Goal: Transaction & Acquisition: Obtain resource

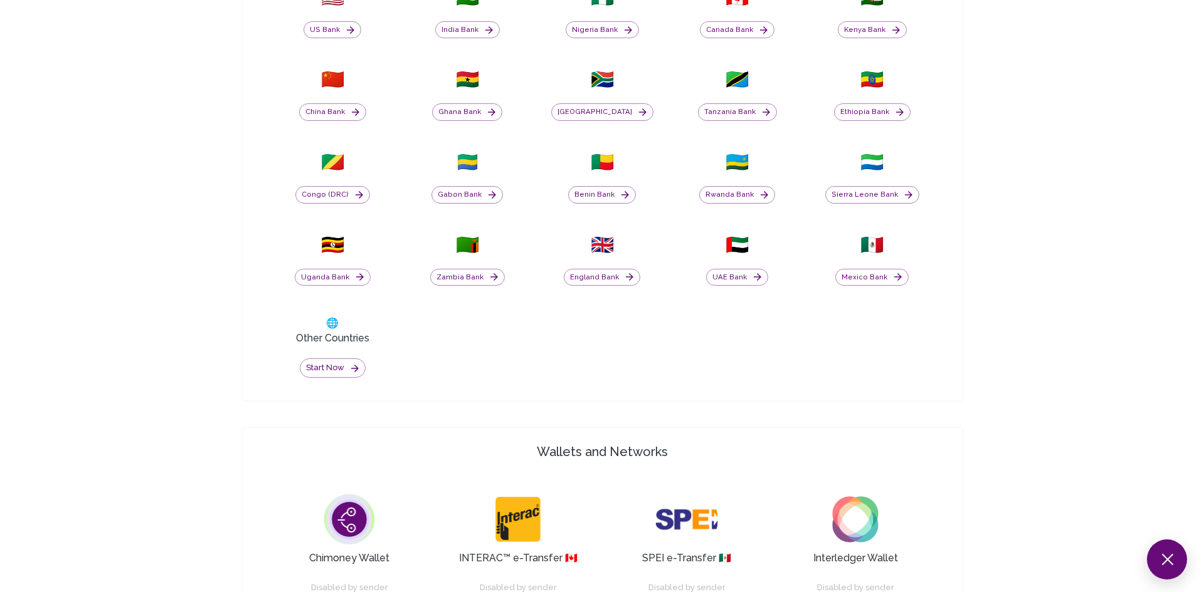
scroll to position [631, 0]
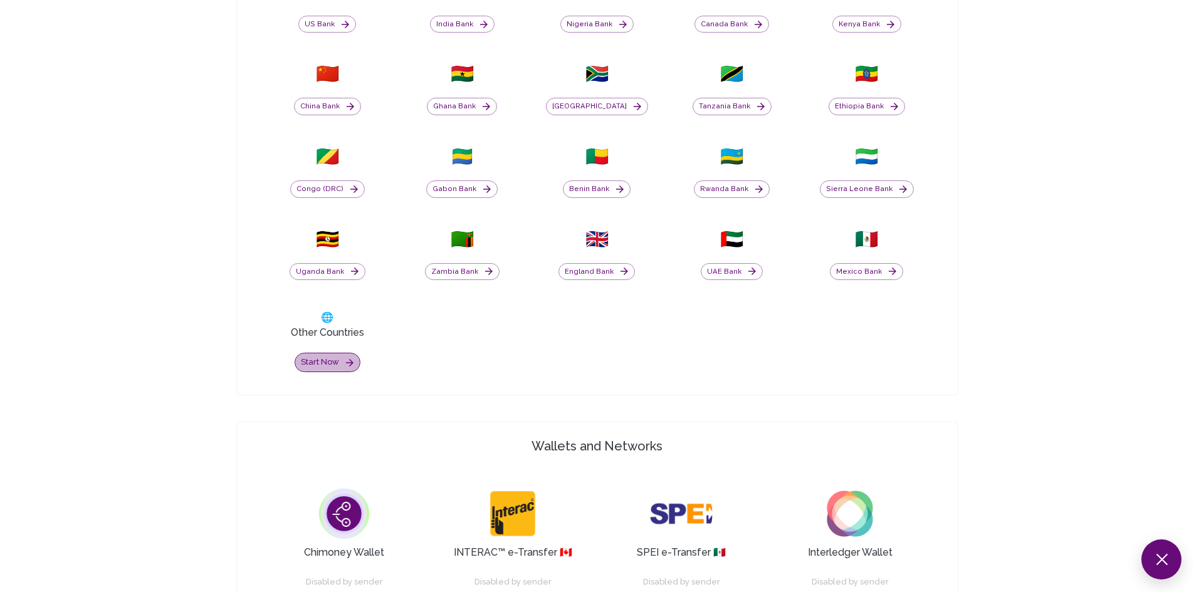
click at [322, 364] on button "Start now" at bounding box center [328, 362] width 66 height 19
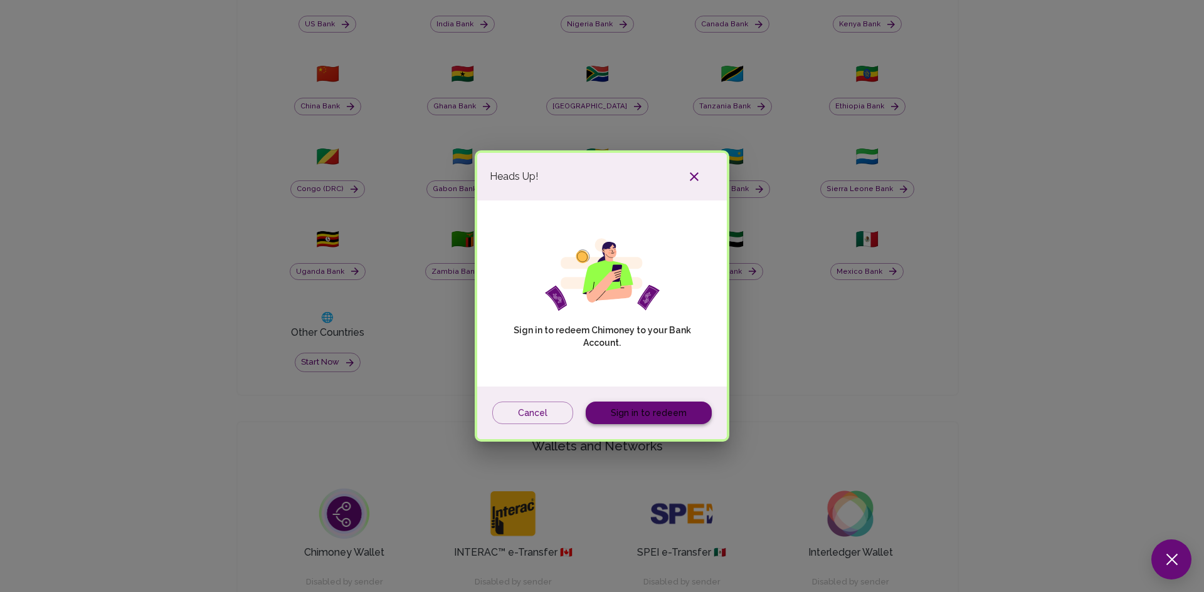
click at [632, 410] on link "Sign in to redeem" at bounding box center [649, 413] width 126 height 23
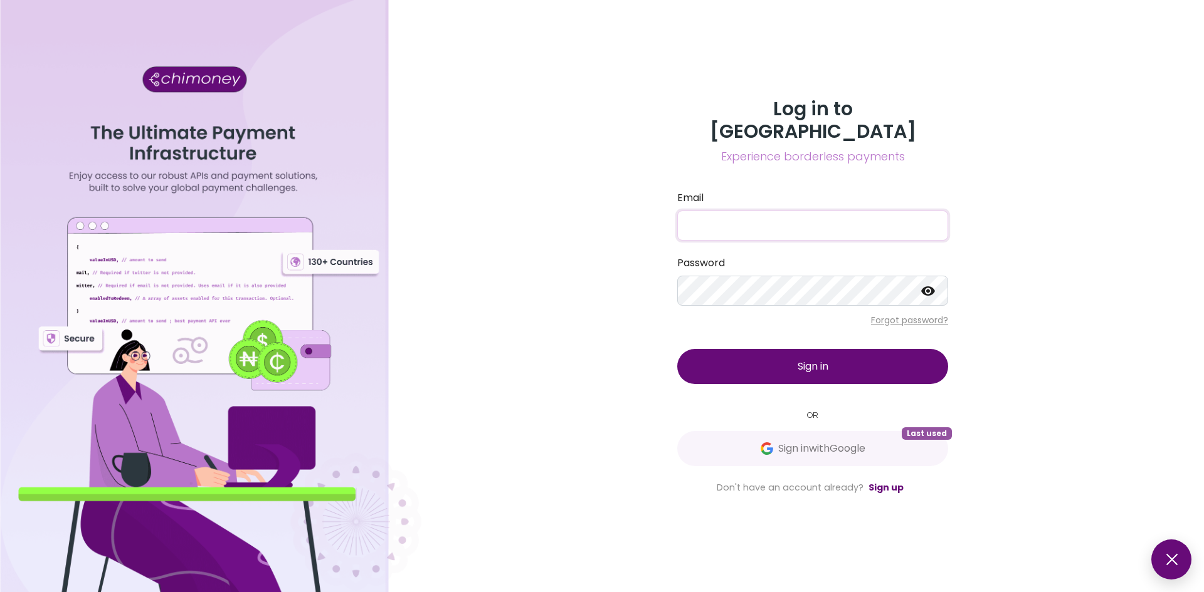
click at [782, 212] on input "Email" at bounding box center [812, 226] width 271 height 30
click at [884, 481] on link "Sign up" at bounding box center [885, 487] width 35 height 13
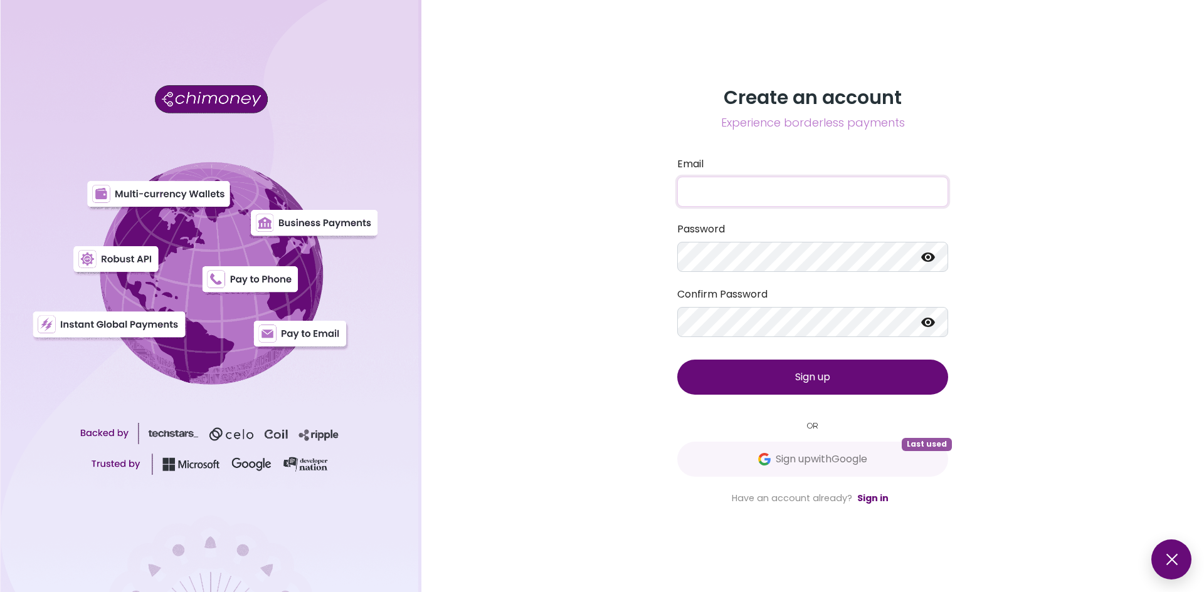
click at [758, 190] on input "Email" at bounding box center [812, 192] width 271 height 30
click at [791, 194] on input "Email" at bounding box center [812, 192] width 271 height 30
type input "bhekumuzi.l.tshabalala@gmail.com"
click at [724, 241] on div "Password" at bounding box center [812, 247] width 271 height 50
click at [836, 384] on button "Sign up" at bounding box center [812, 377] width 271 height 35
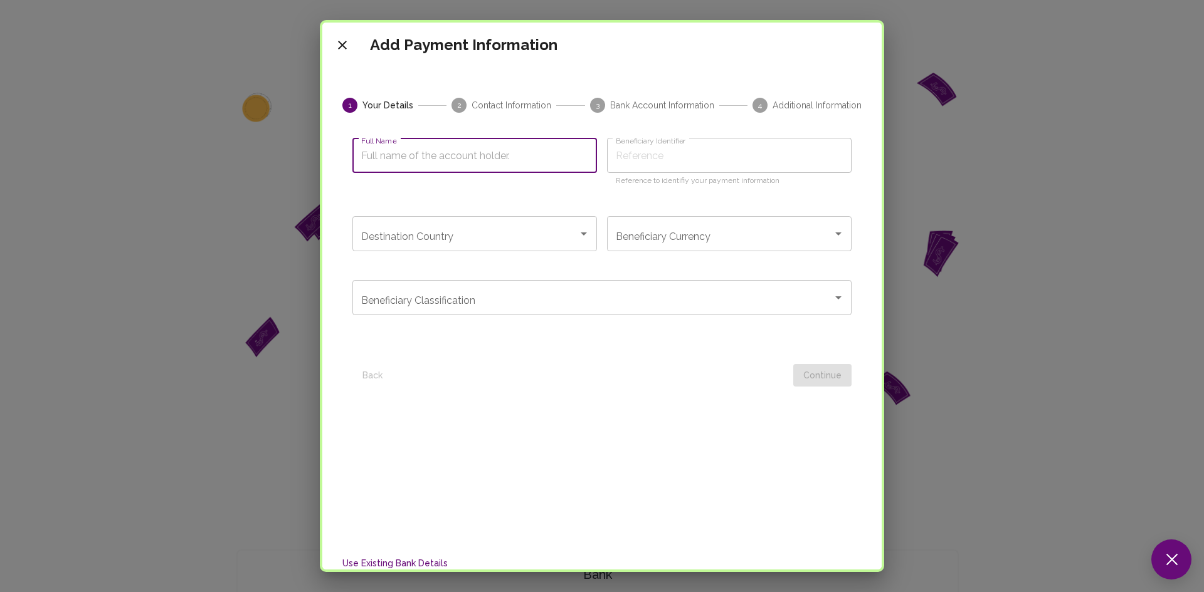
click at [406, 150] on input "Full Name" at bounding box center [474, 155] width 244 height 35
type input "Bhekumuzi Tshabalala"
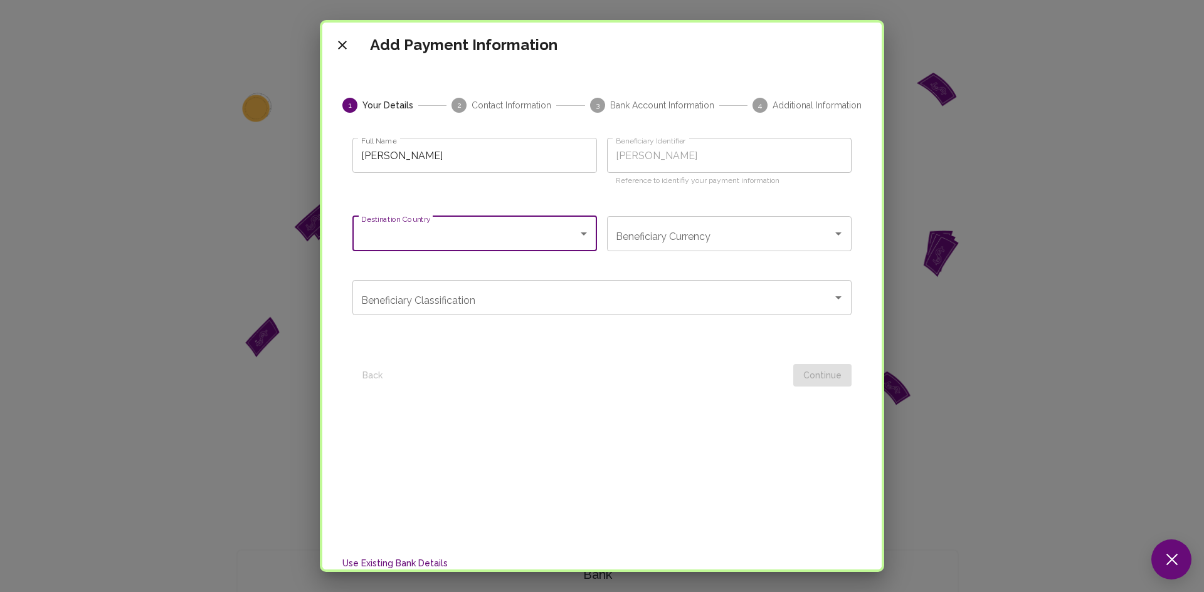
click at [495, 228] on input "Destination Country" at bounding box center [465, 234] width 214 height 24
type input "sout"
click at [503, 378] on div at bounding box center [595, 375] width 396 height 23
click at [488, 250] on div "Destination Country" at bounding box center [474, 233] width 244 height 35
type input "[GEOGRAPHIC_DATA]"
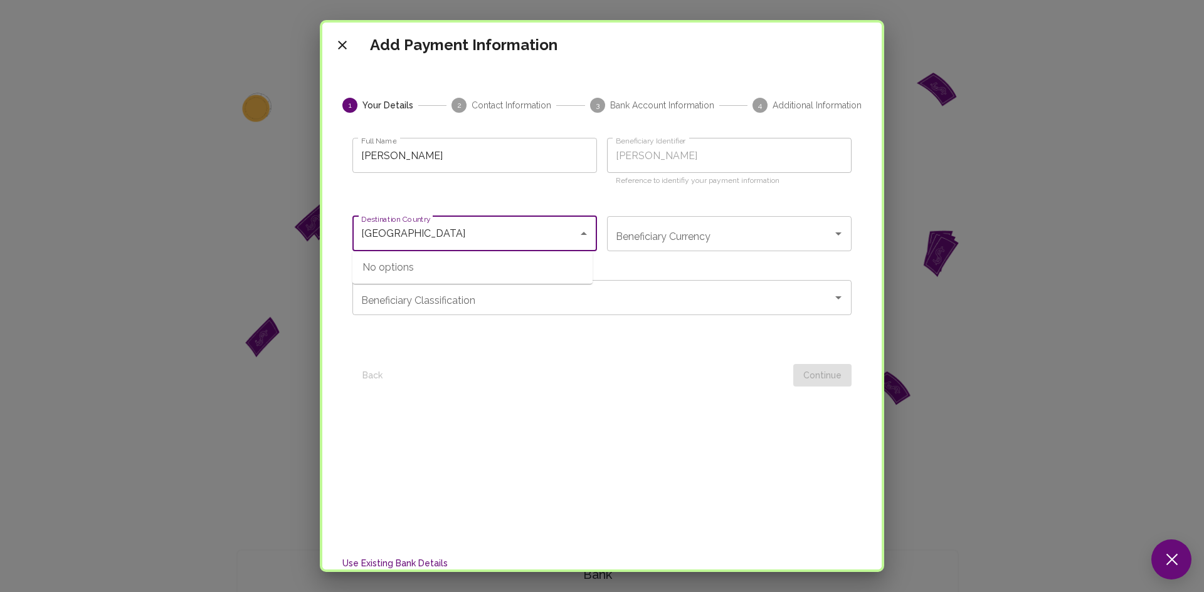
click at [502, 236] on input "[GEOGRAPHIC_DATA]" at bounding box center [465, 234] width 214 height 24
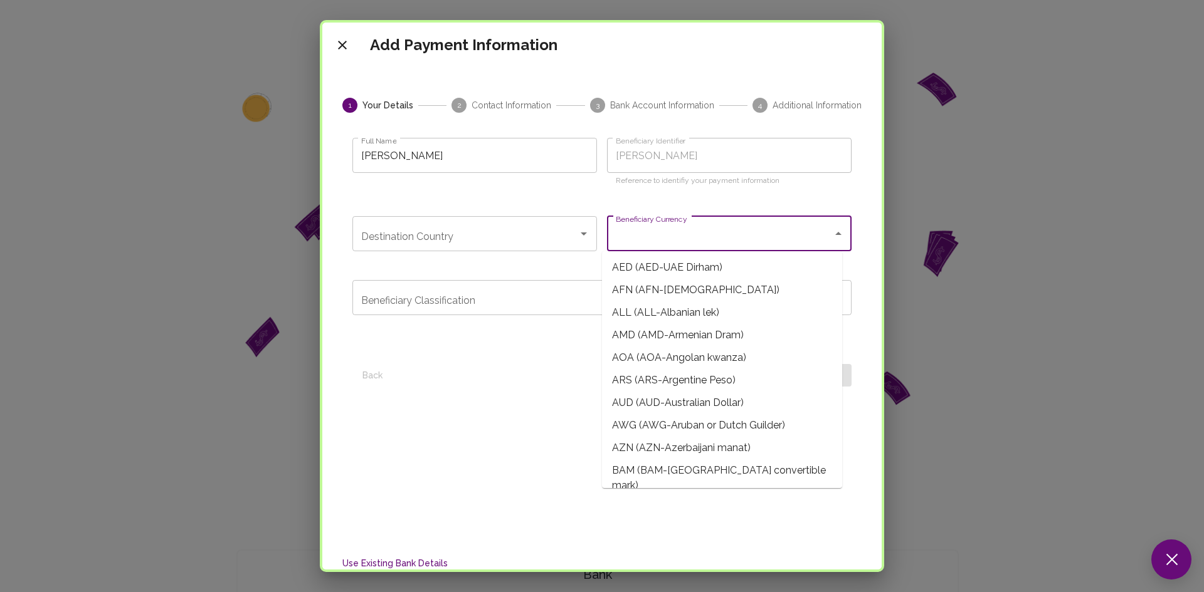
click at [650, 236] on input "Beneficiary Currency" at bounding box center [719, 234] width 214 height 24
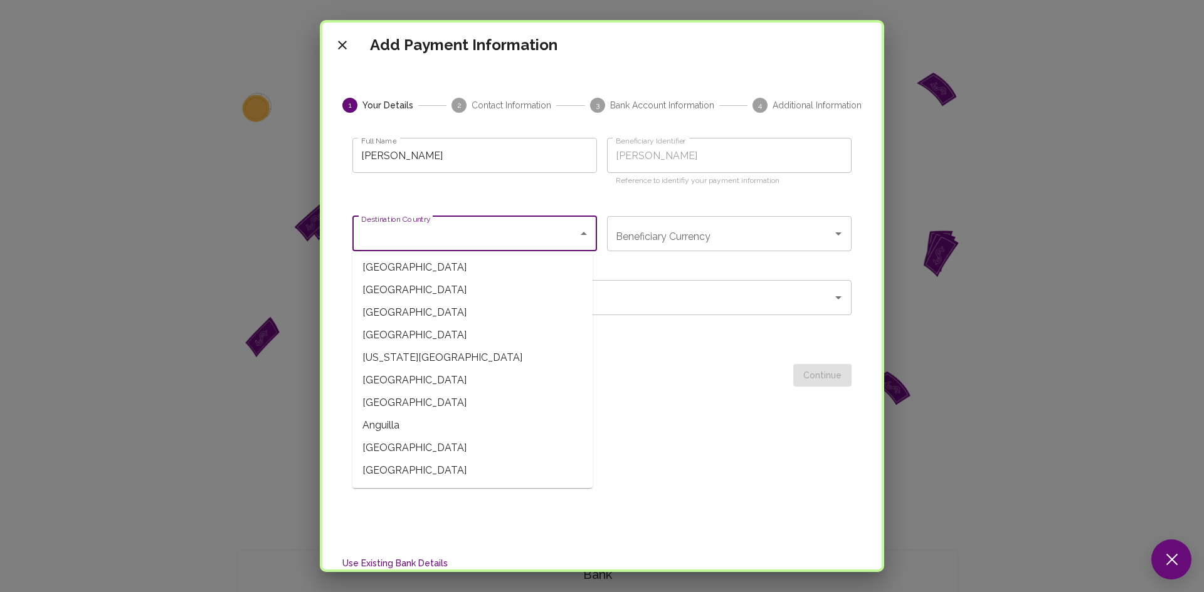
click at [531, 223] on input "Destination Country" at bounding box center [465, 234] width 214 height 24
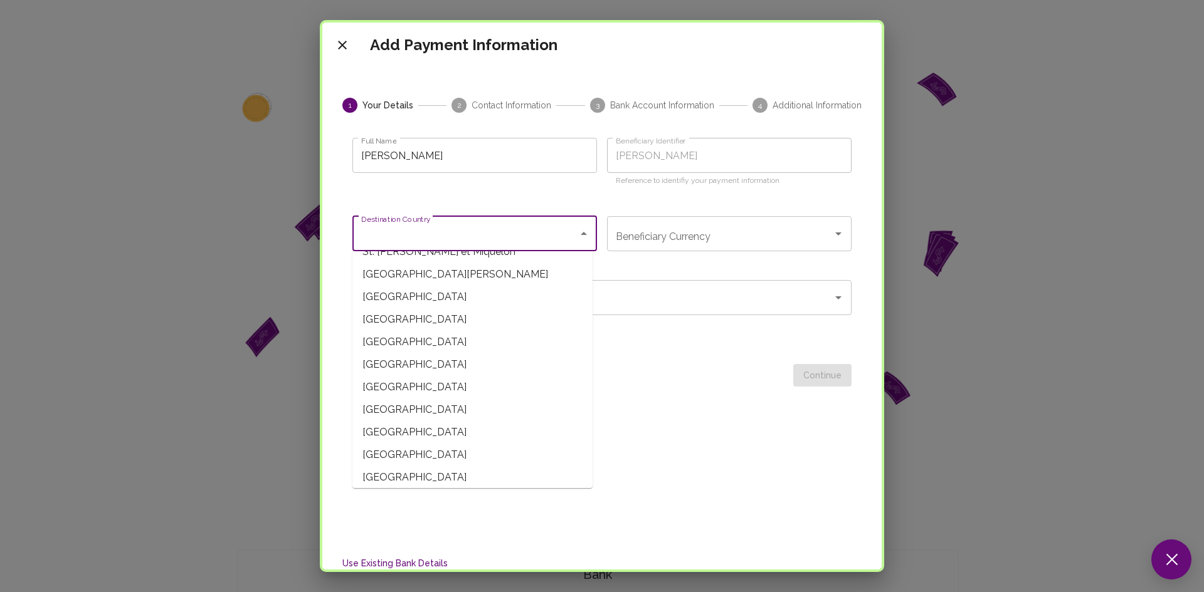
scroll to position [4395, 0]
click at [409, 364] on span "Swaziland" at bounding box center [472, 364] width 240 height 23
type input "Swaziland"
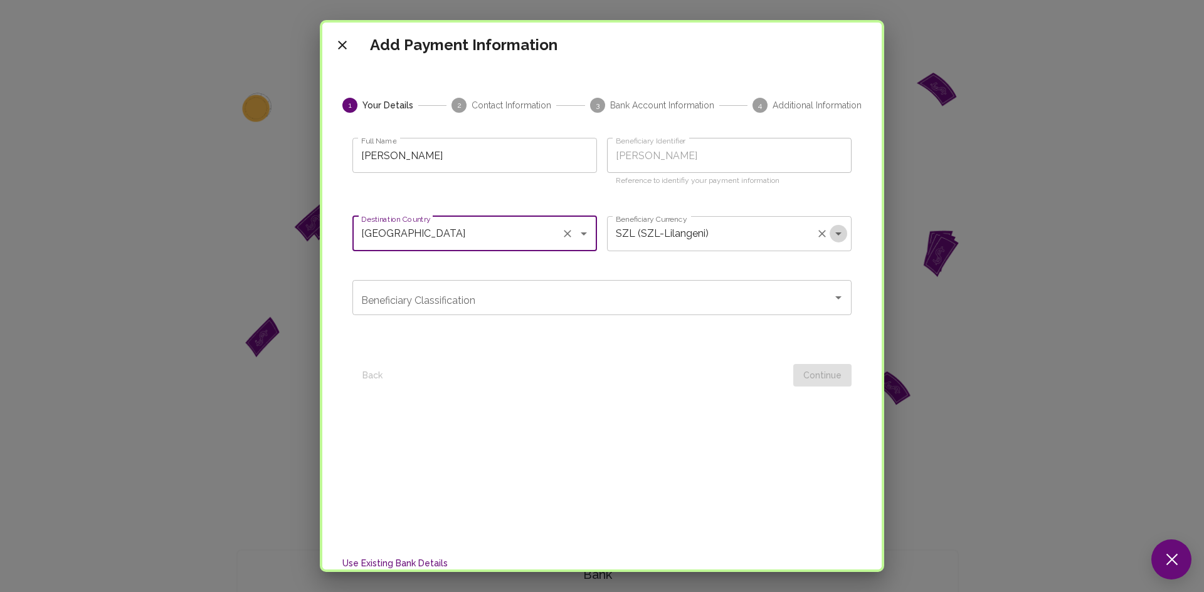
click at [831, 237] on icon "Open" at bounding box center [838, 233] width 15 height 15
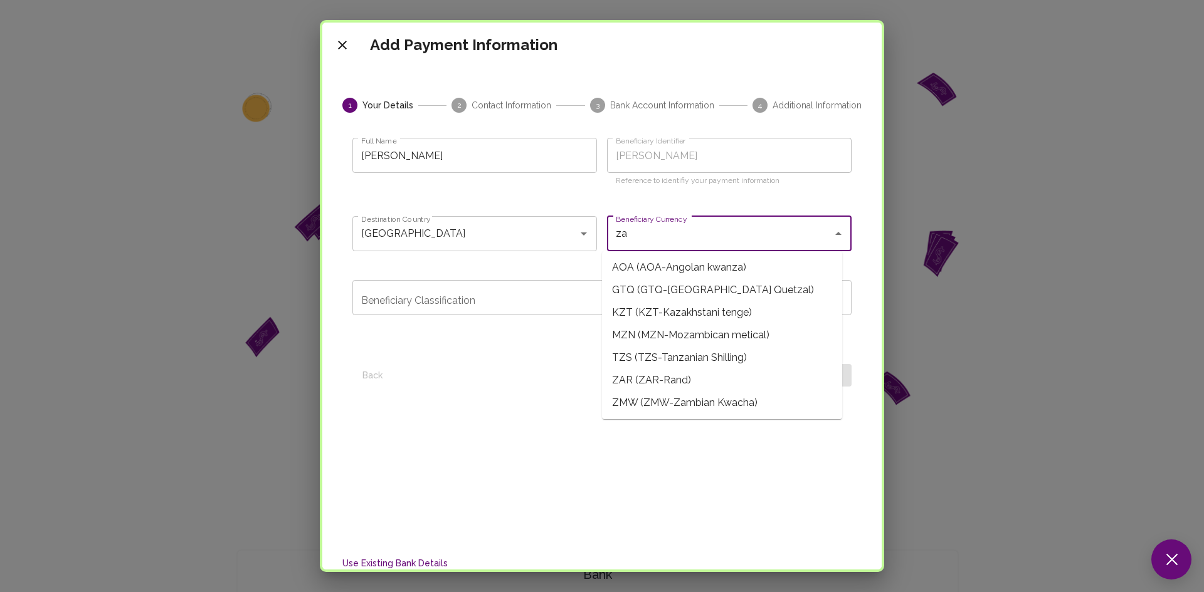
type input "zar"
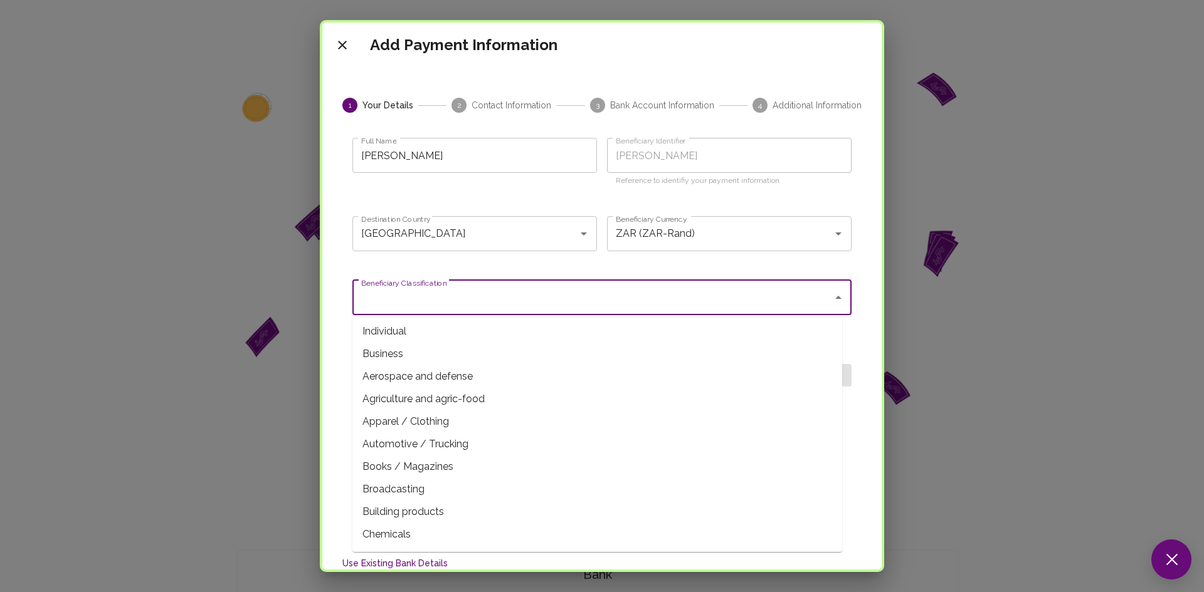
click at [637, 297] on input "Beneficiary Classification" at bounding box center [592, 298] width 469 height 24
click at [510, 329] on span "Individual" at bounding box center [597, 331] width 490 height 23
type input "Individual"
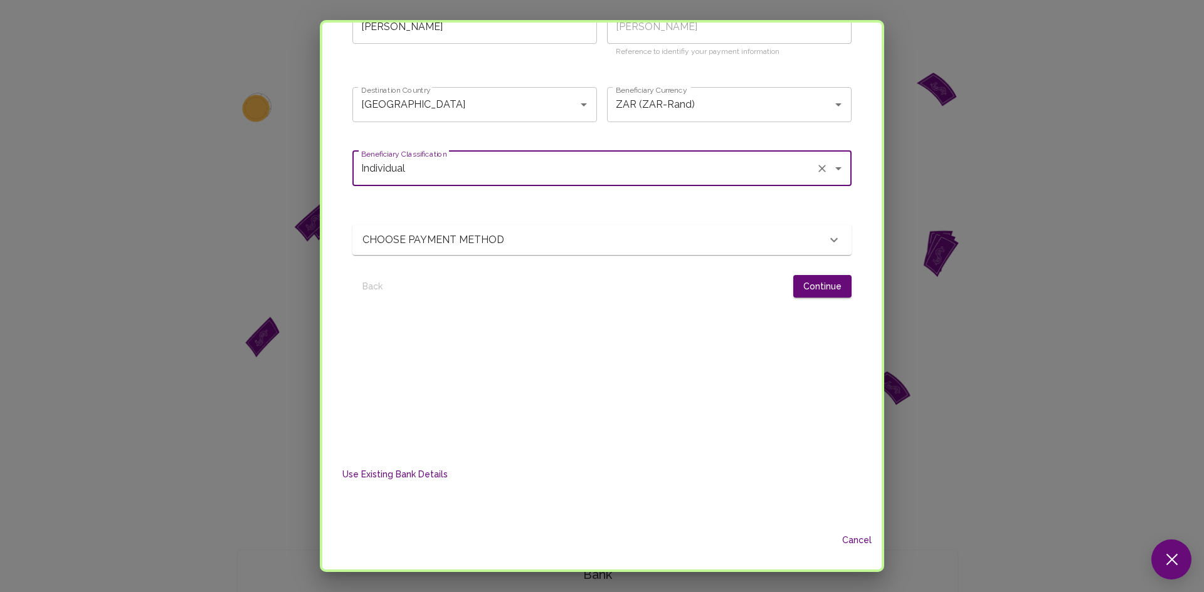
scroll to position [131, 0]
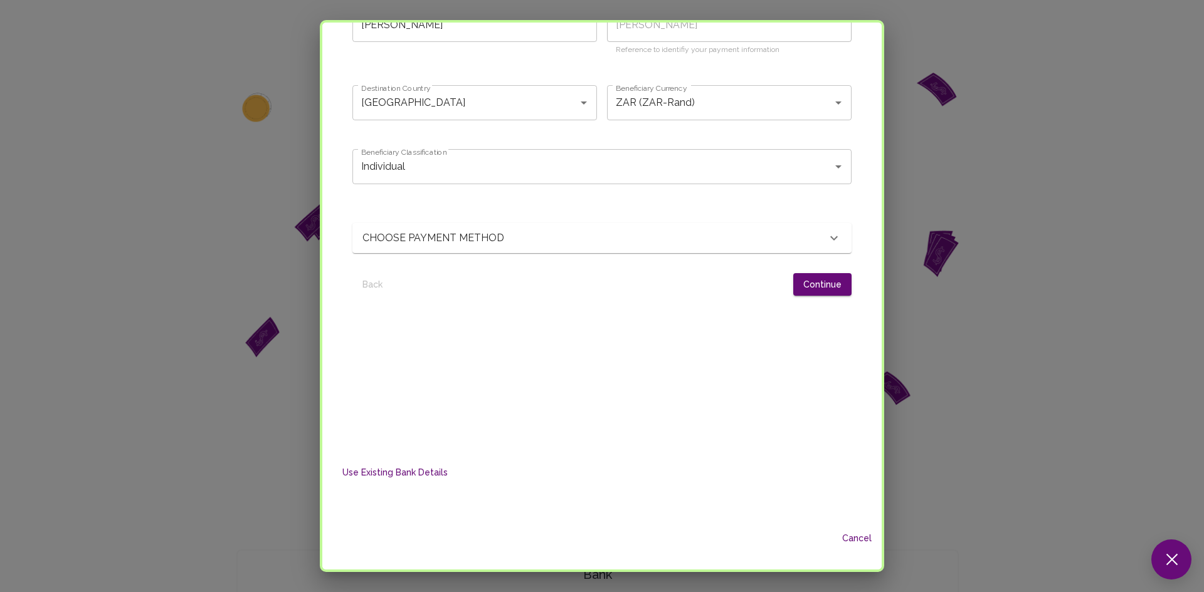
click at [478, 243] on p "CHOOSE PAYMENT METHOD" at bounding box center [438, 238] width 153 height 15
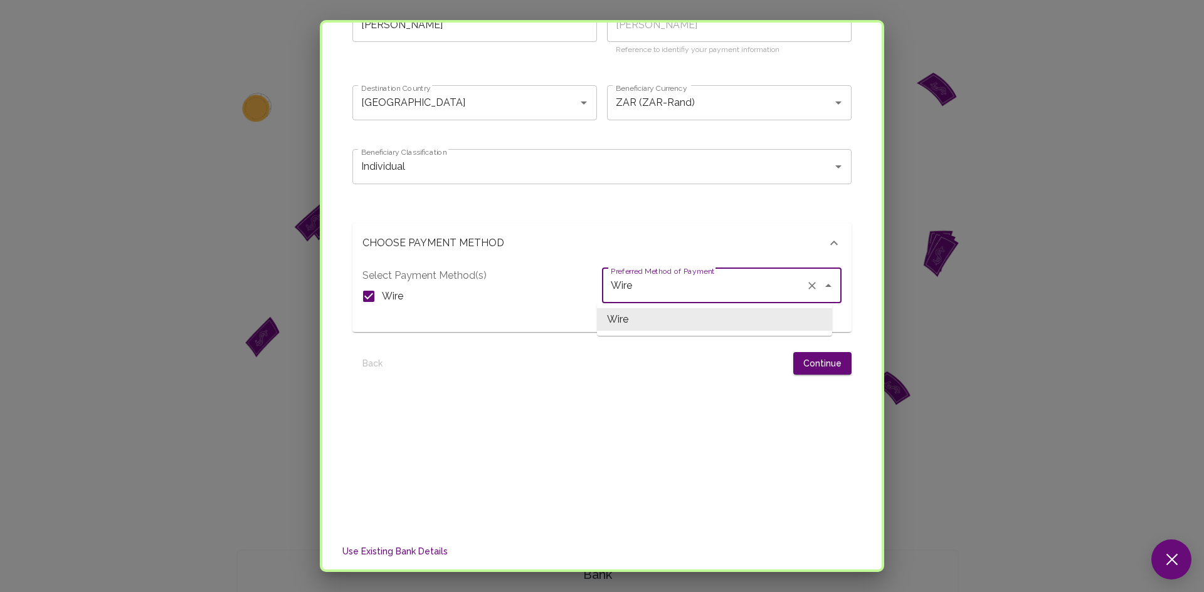
click at [691, 295] on input "Wire" at bounding box center [703, 286] width 193 height 24
click at [507, 273] on div "Select Payment Method(s) Wire" at bounding box center [481, 295] width 239 height 54
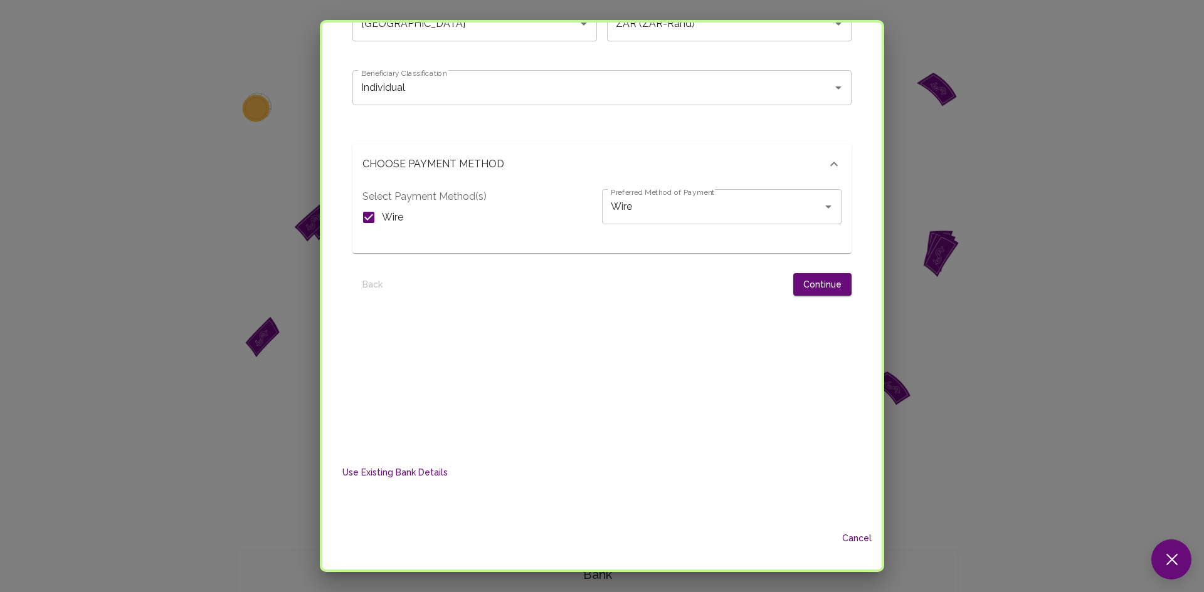
click at [371, 220] on input "Wire" at bounding box center [368, 217] width 26 height 26
checkbox input "false"
click at [718, 211] on input "Wire" at bounding box center [703, 207] width 193 height 24
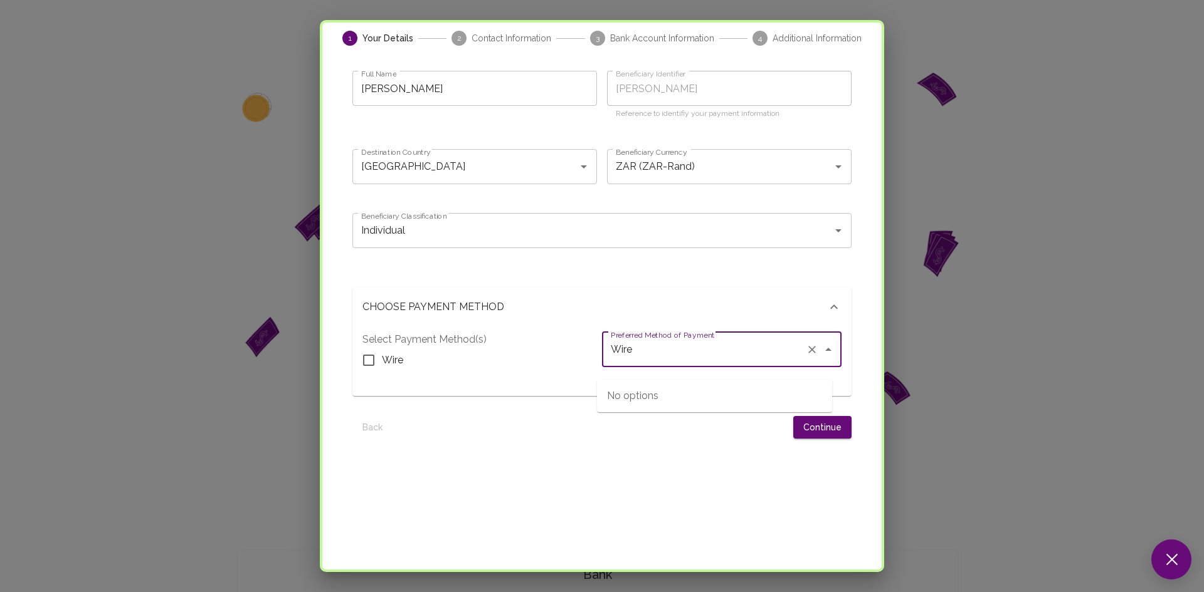
scroll to position [55, 0]
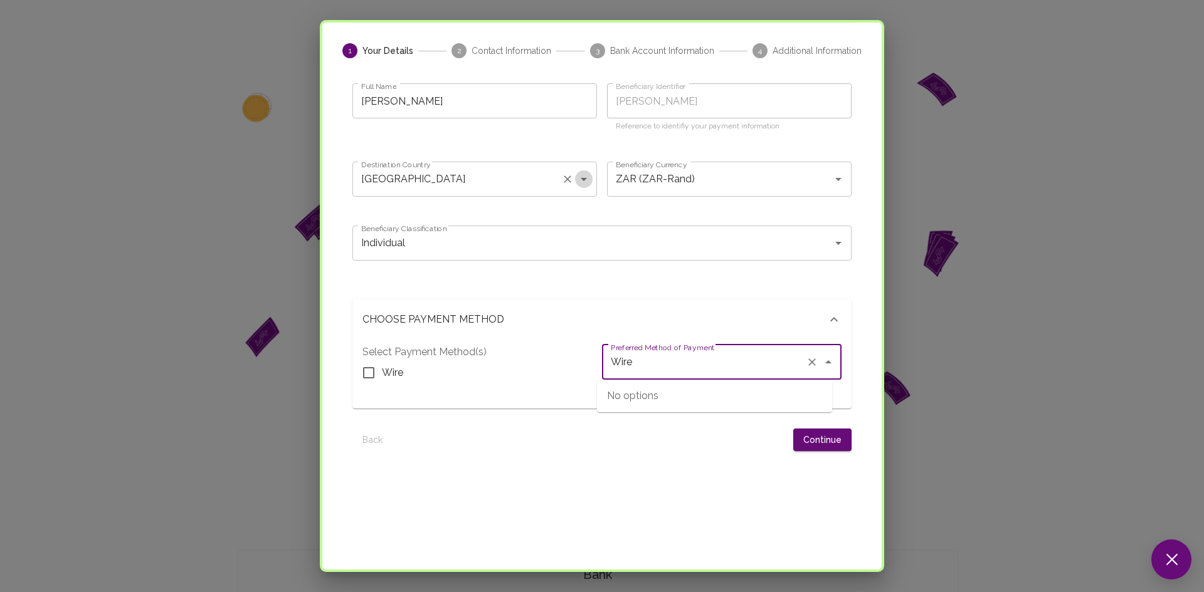
click at [579, 172] on icon "Open" at bounding box center [583, 179] width 15 height 15
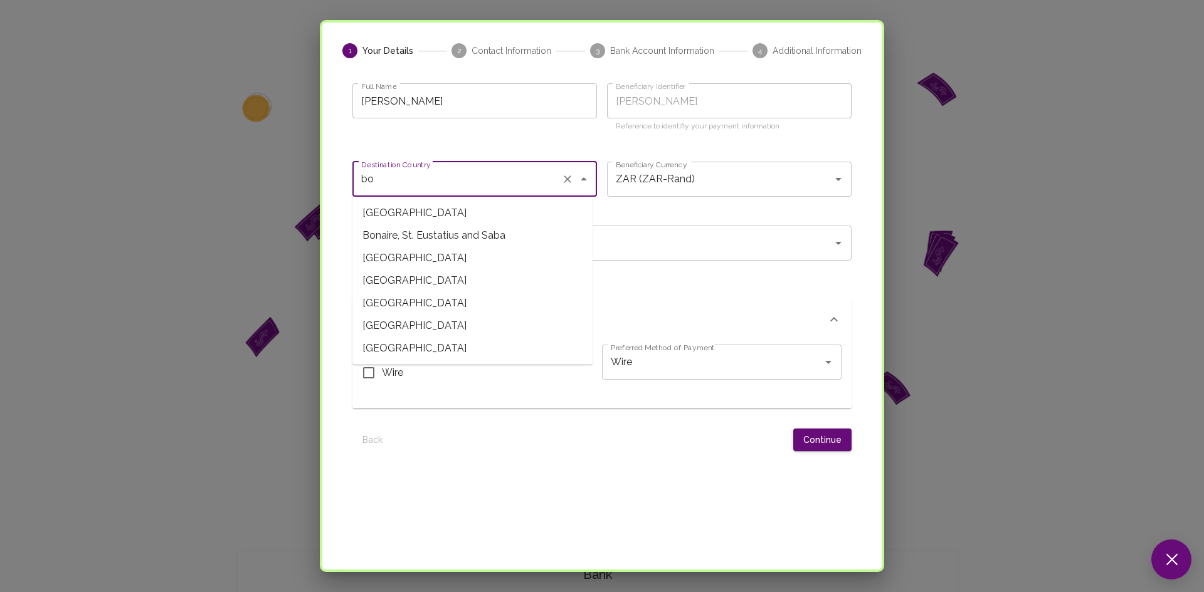
scroll to position [0, 0]
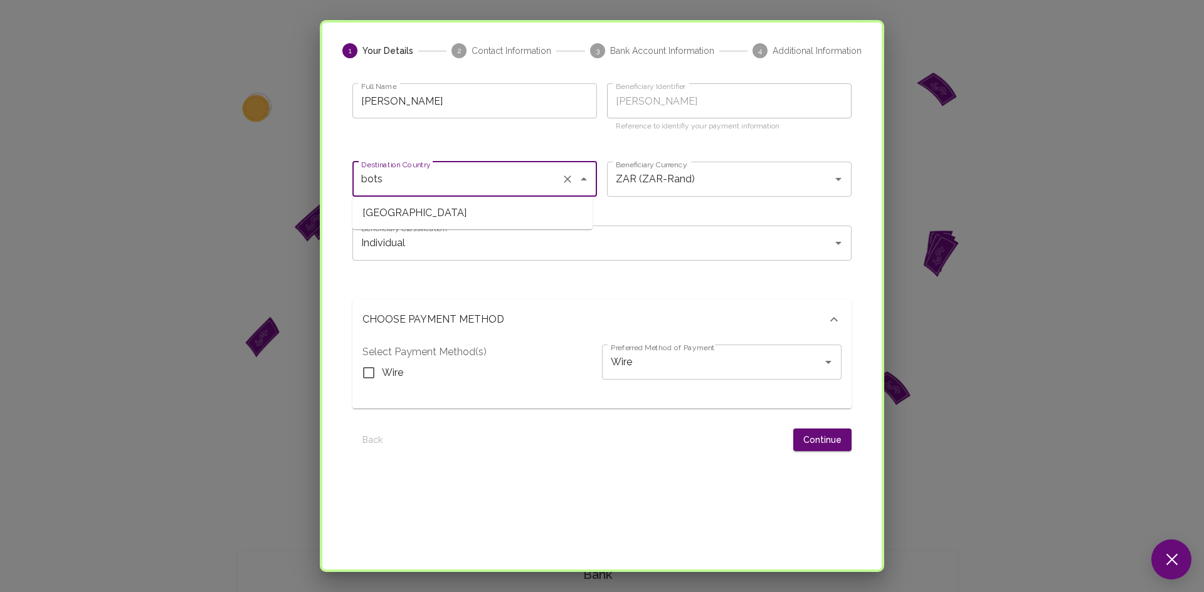
type input "Botswana"
type input "BWP (BWP-Pula)"
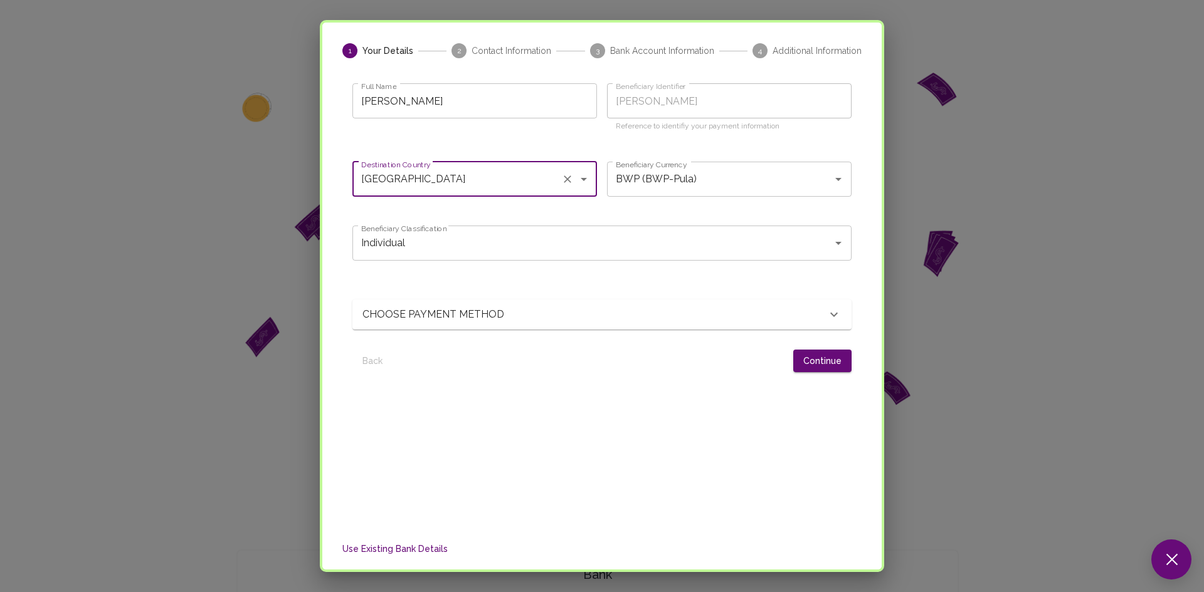
type input "Botswana"
click at [700, 313] on div "CHOOSE PAYMENT METHOD" at bounding box center [594, 314] width 464 height 15
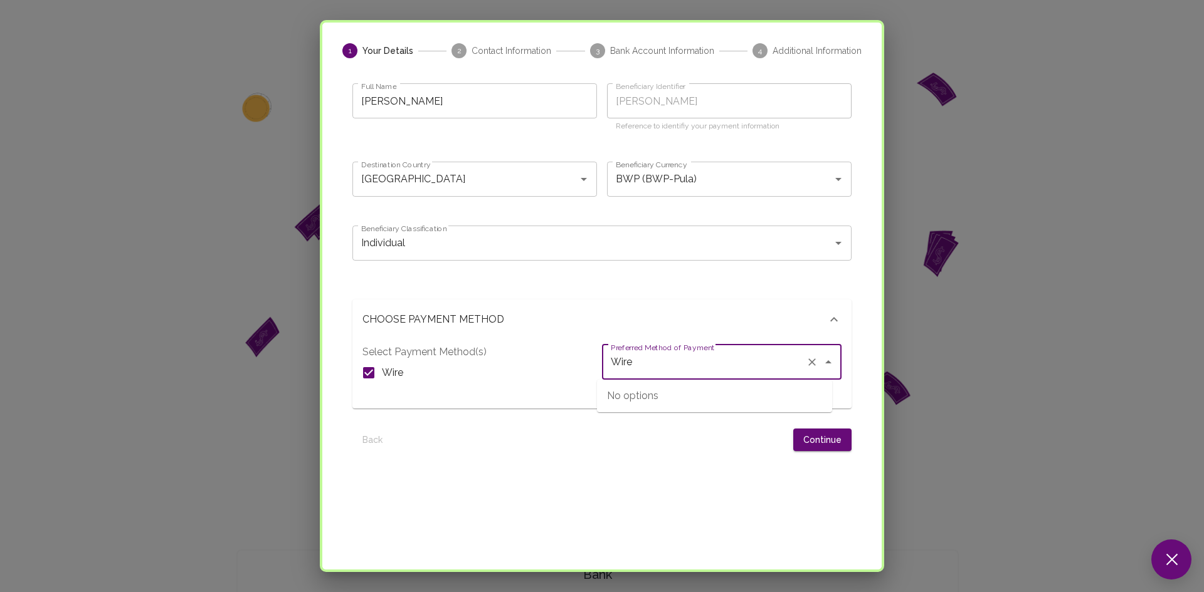
click at [683, 366] on input "Wire" at bounding box center [703, 362] width 193 height 24
click at [831, 185] on icon "Open" at bounding box center [838, 179] width 15 height 15
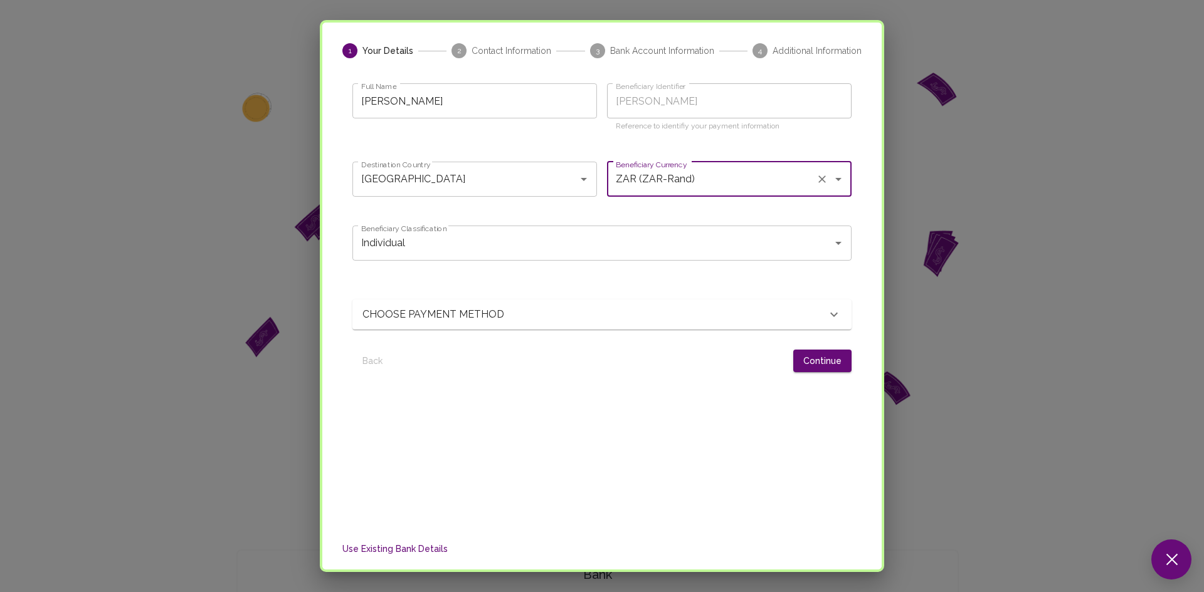
type input "ZAR (ZAR-Rand)"
click at [643, 313] on div "CHOOSE PAYMENT METHOD" at bounding box center [594, 314] width 464 height 15
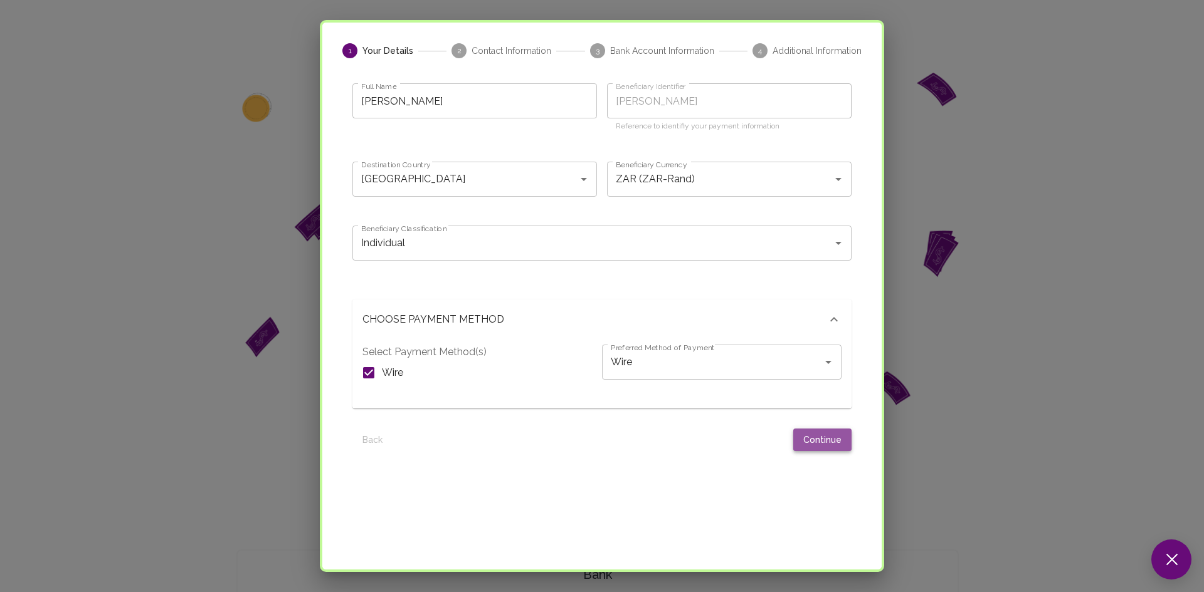
click at [813, 436] on button "Continue" at bounding box center [822, 440] width 58 height 23
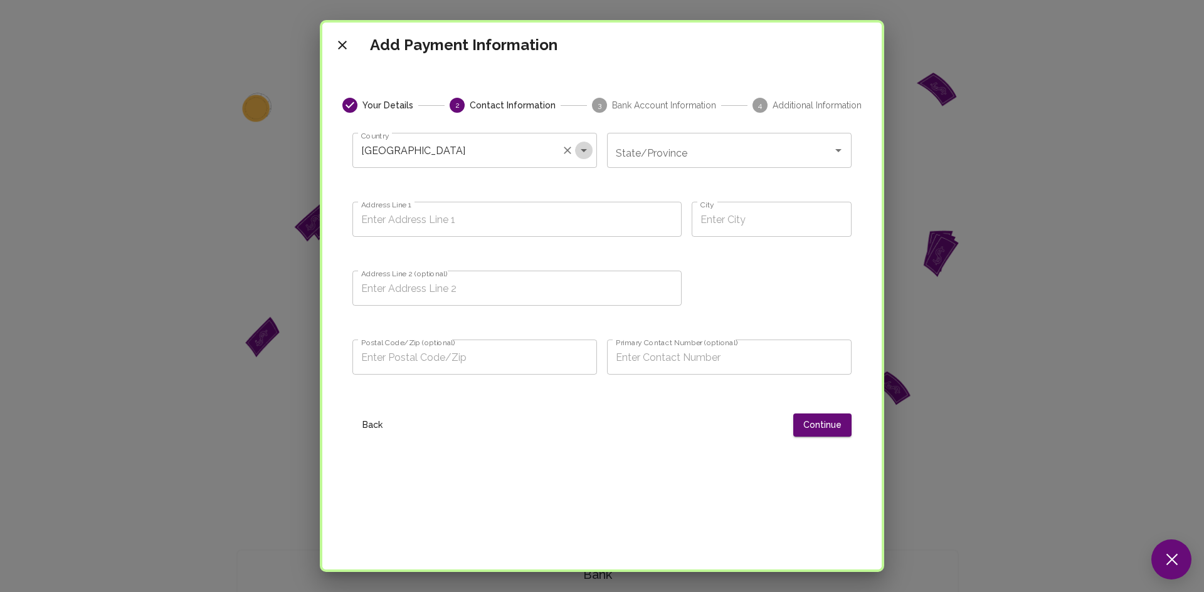
click at [582, 142] on button "Open" at bounding box center [584, 151] width 18 height 18
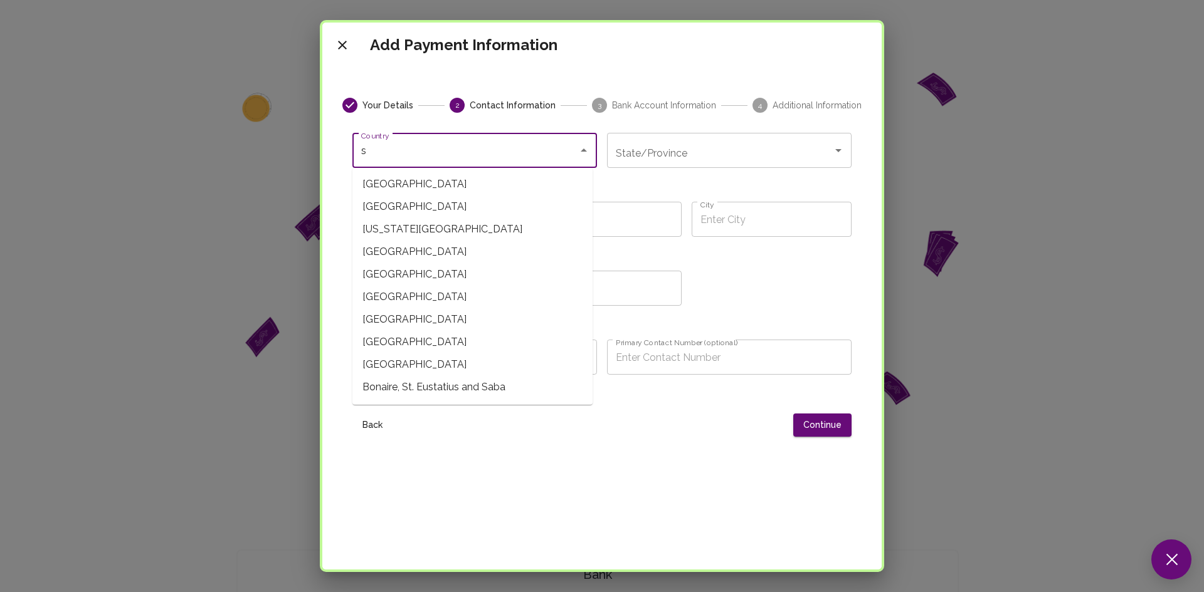
type input "[GEOGRAPHIC_DATA]"
type input "32454 Vukuzenzele Street"
type input "Ekurhuleni"
type input "32454 Vukuzenzele Street"
type input "1550"
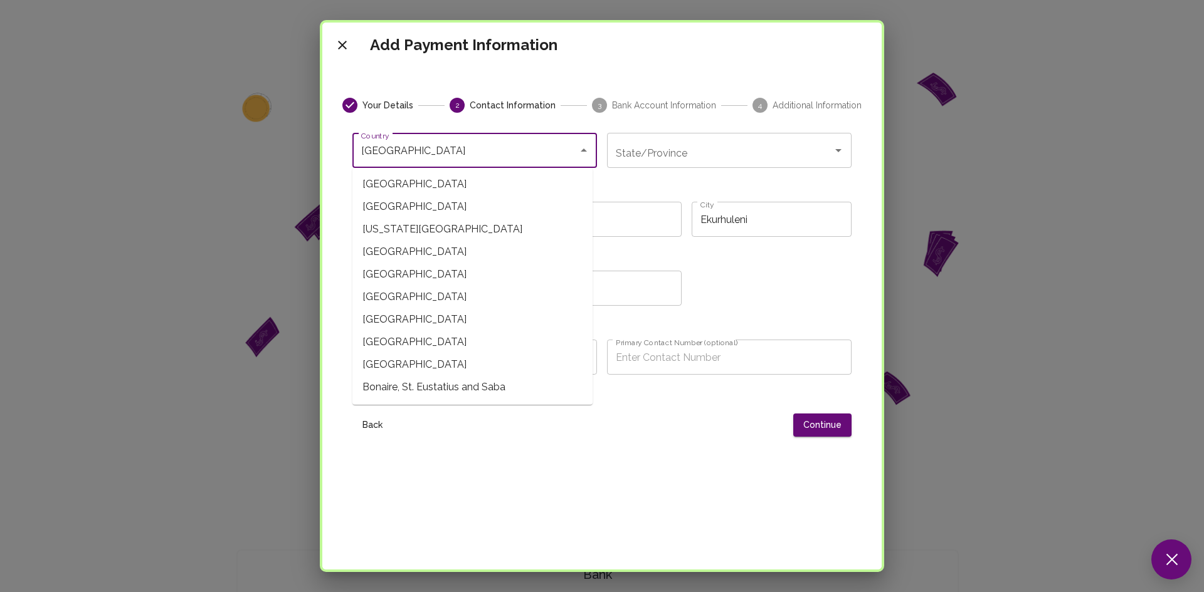
type input "0815632814"
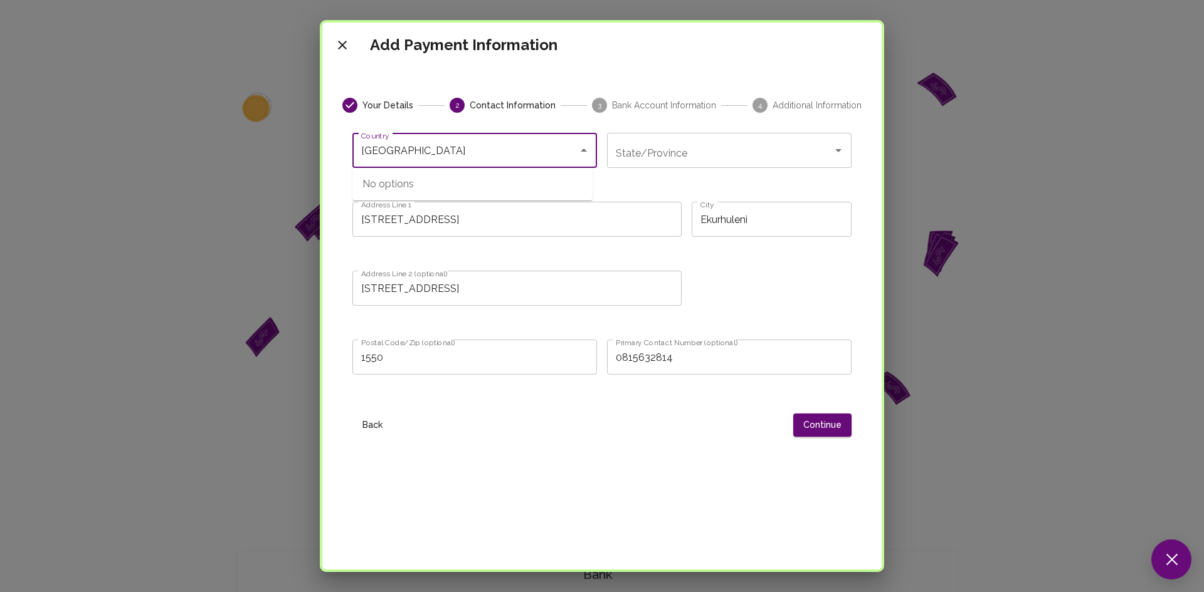
click at [480, 155] on input "[GEOGRAPHIC_DATA]" at bounding box center [465, 151] width 214 height 24
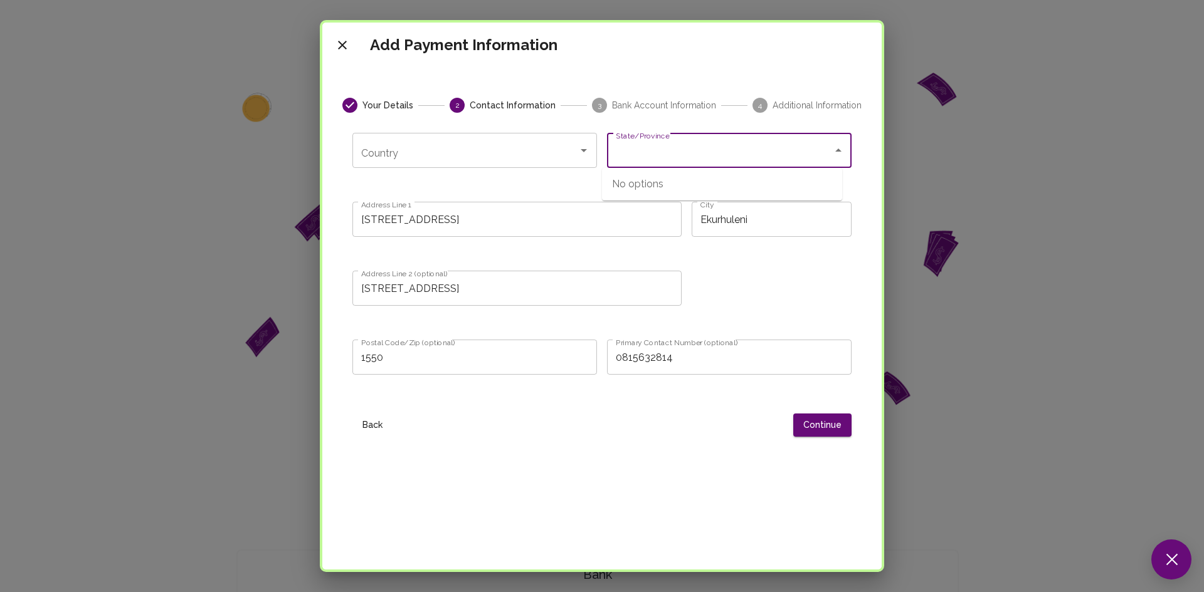
click at [663, 159] on input "State/Province" at bounding box center [719, 151] width 214 height 24
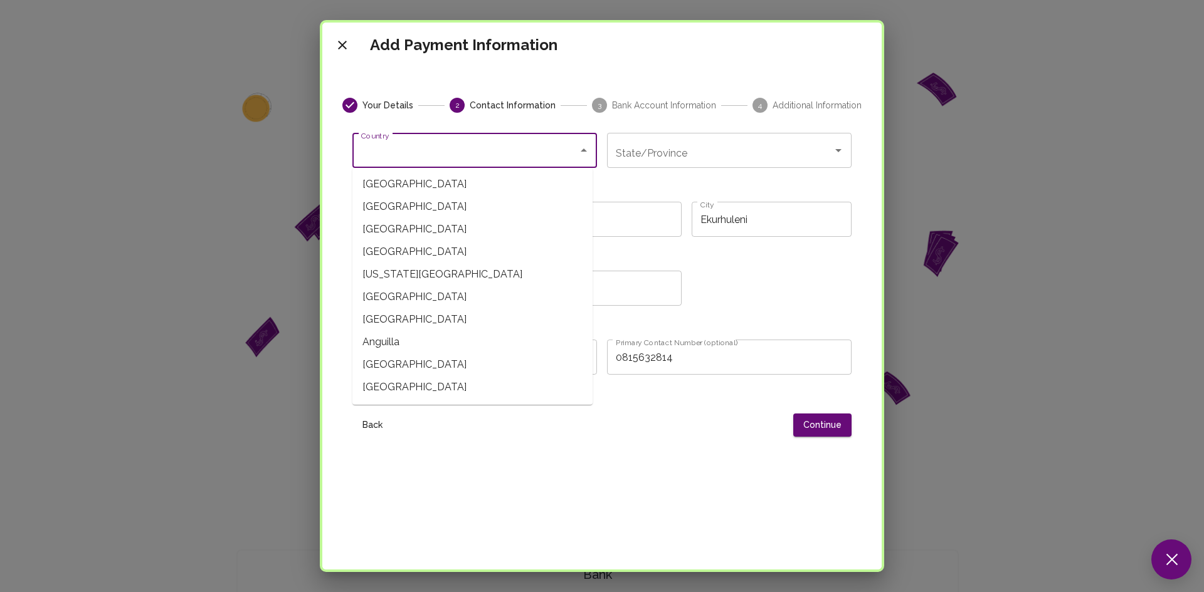
click at [565, 148] on input "Country" at bounding box center [465, 151] width 214 height 24
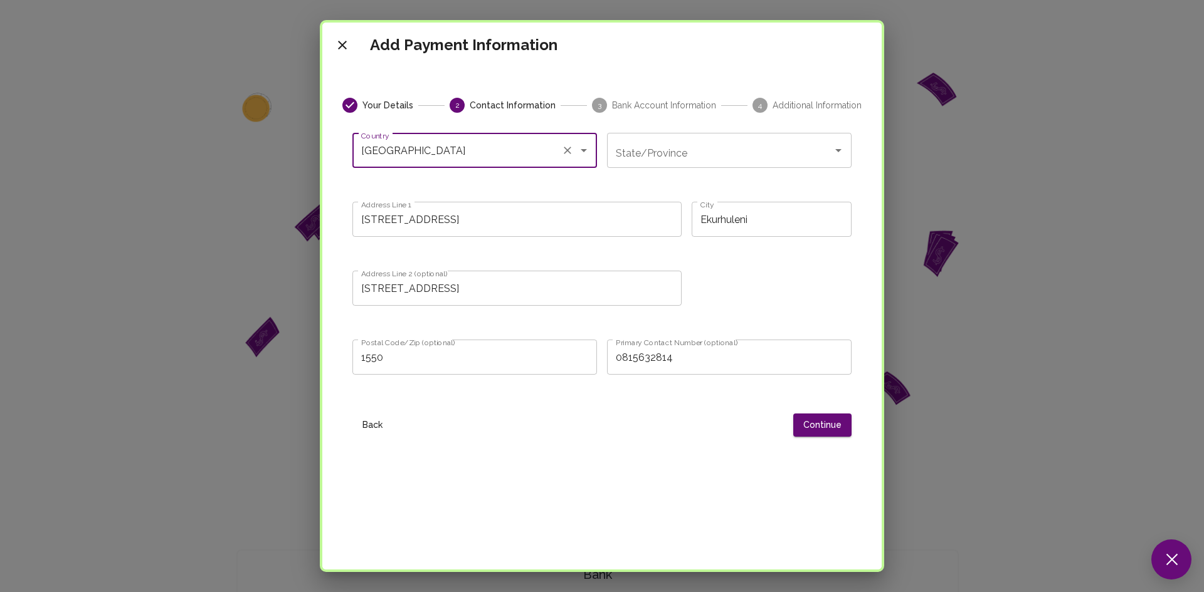
type input "Botswana"
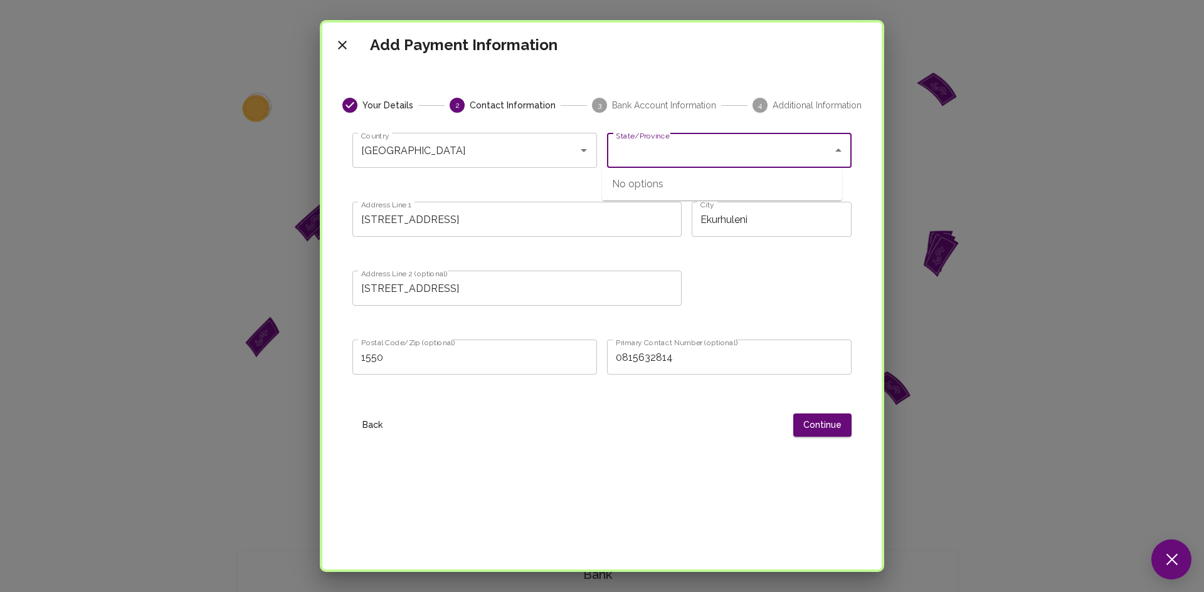
click at [660, 147] on input "State/Province" at bounding box center [719, 151] width 214 height 24
click at [831, 157] on icon "Close" at bounding box center [838, 150] width 15 height 15
click at [831, 157] on icon "Open" at bounding box center [838, 150] width 15 height 15
click at [730, 181] on div "No options" at bounding box center [722, 184] width 240 height 33
click at [772, 157] on input "State/Province" at bounding box center [719, 151] width 214 height 24
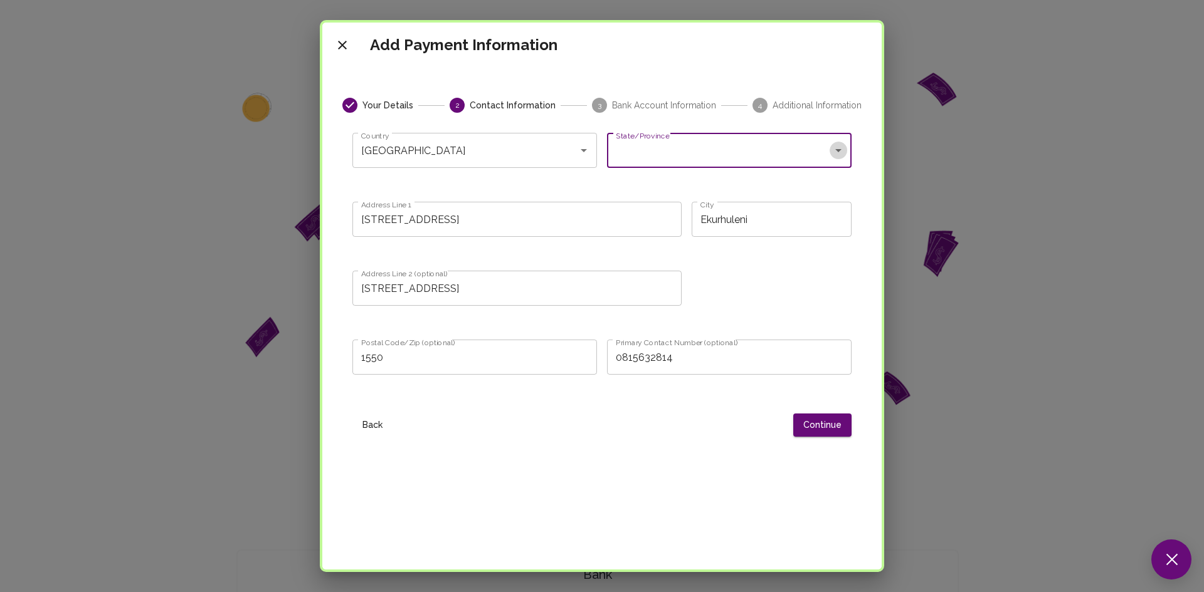
click at [836, 152] on icon "Open" at bounding box center [838, 150] width 15 height 15
click at [749, 154] on input "State/Province" at bounding box center [719, 151] width 214 height 24
click at [679, 145] on input "State/Province" at bounding box center [719, 151] width 214 height 24
type input "g"
type input "a"
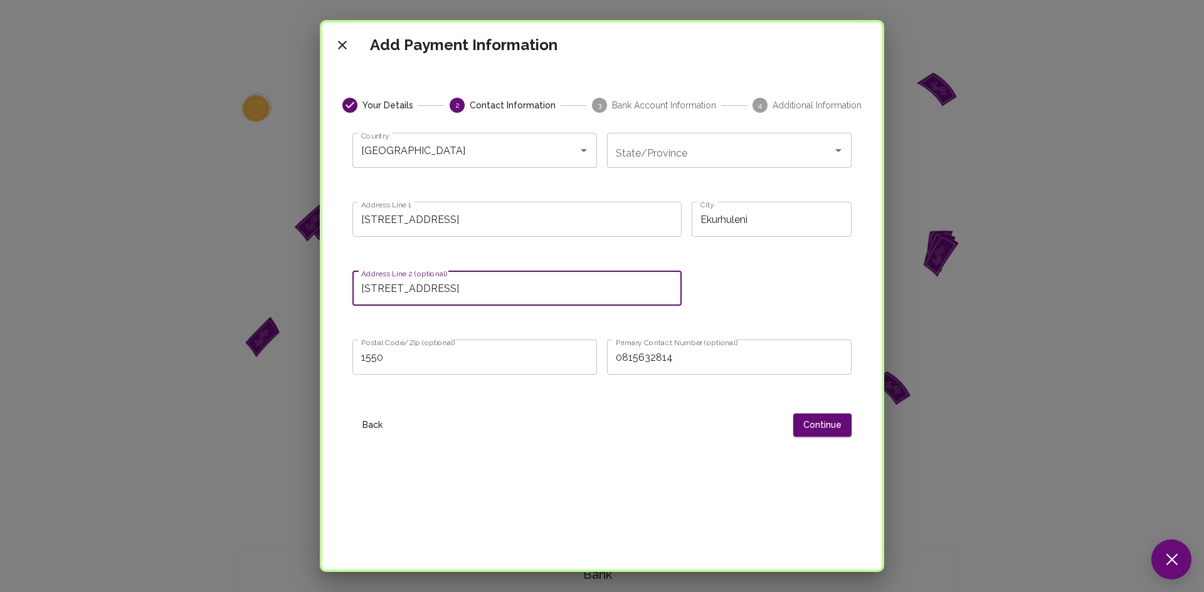
click at [654, 304] on input "32454 Vukuzenzele Street" at bounding box center [516, 288] width 329 height 35
click at [831, 157] on icon "Open" at bounding box center [838, 150] width 15 height 15
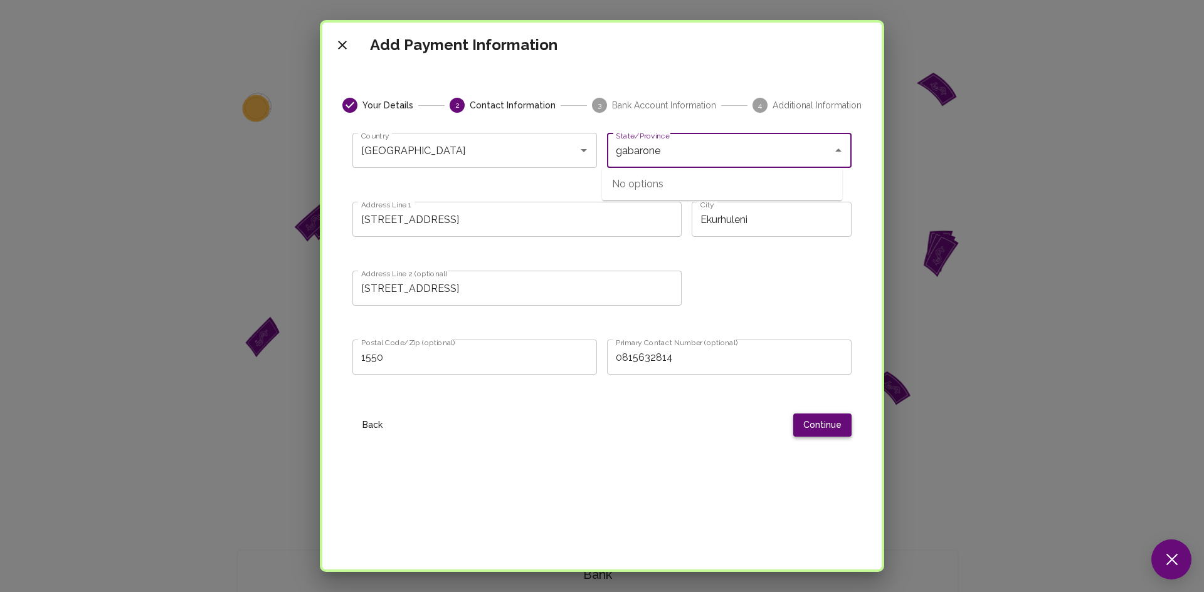
type input "gabarone"
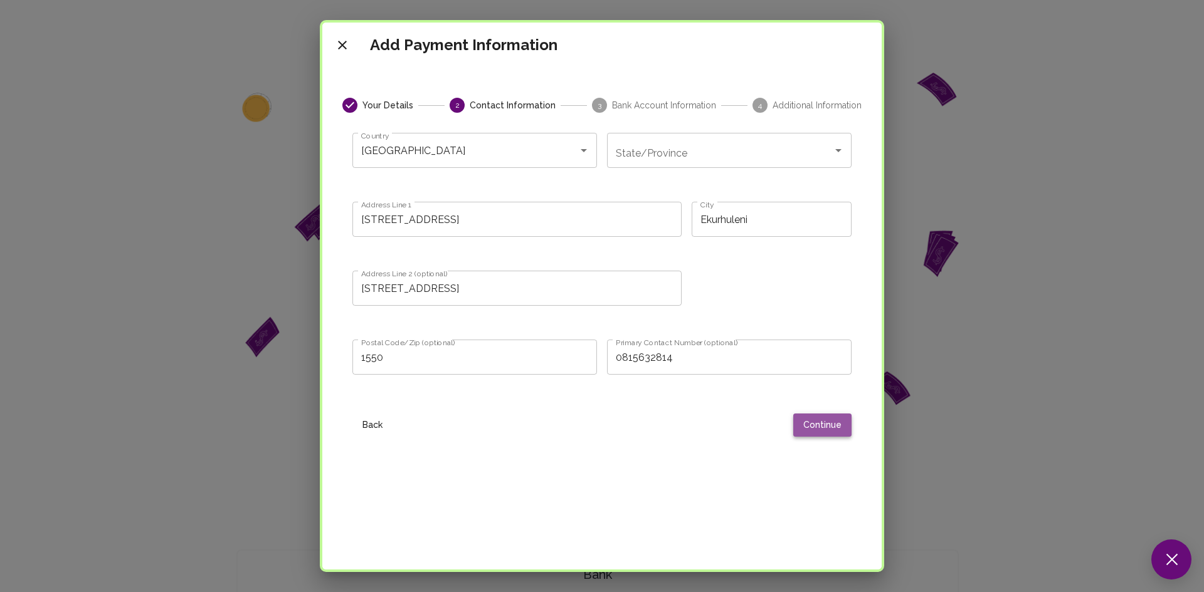
click at [804, 431] on button "Continue" at bounding box center [822, 425] width 58 height 23
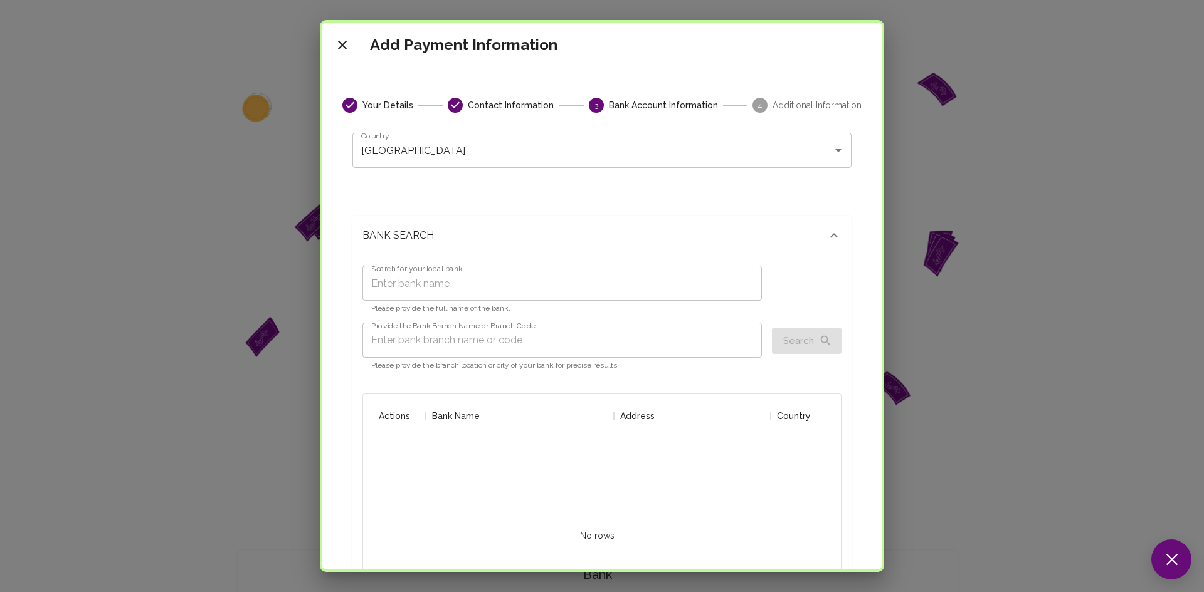
scroll to position [238, 459]
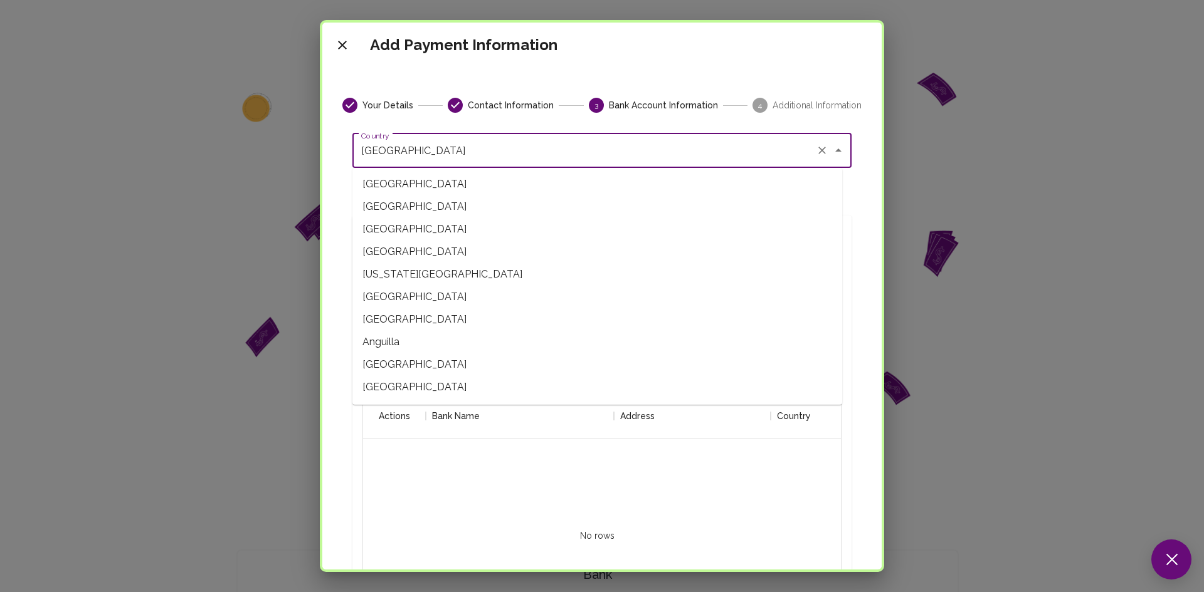
click at [675, 157] on input "Botswana" at bounding box center [584, 151] width 453 height 24
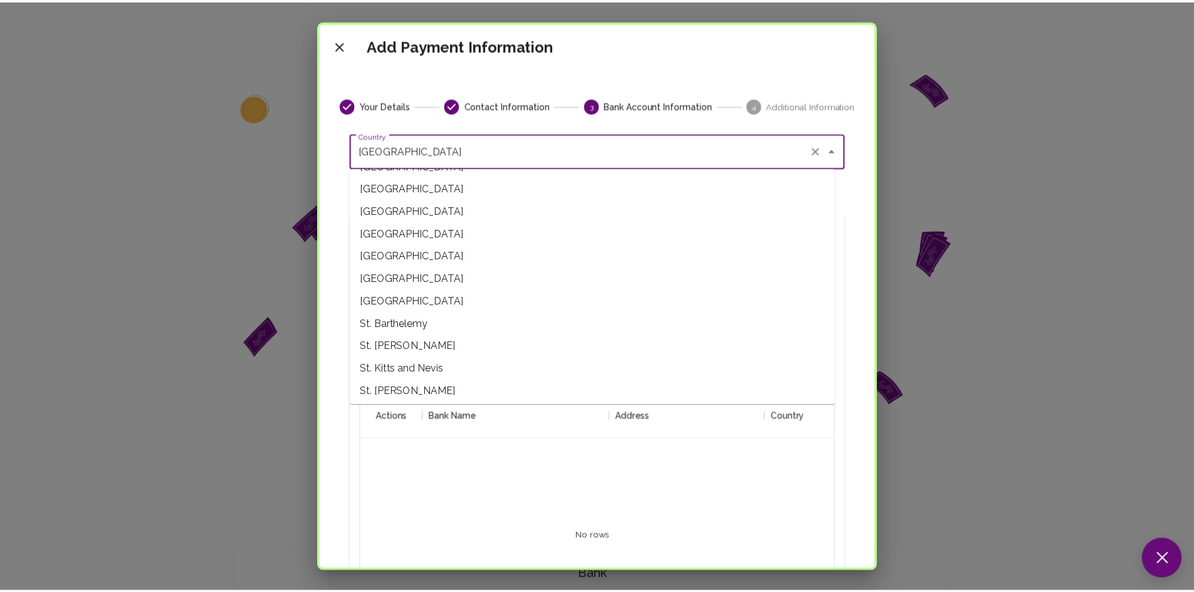
scroll to position [4126, 0]
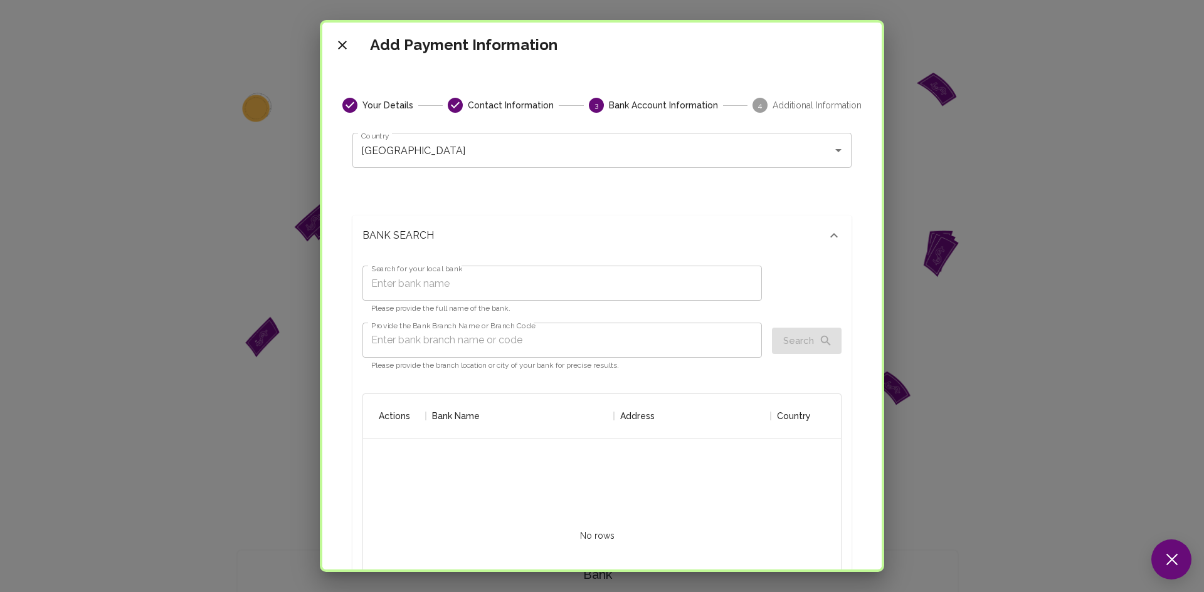
click at [535, 480] on div at bounding box center [833, 540] width 940 height 202
click at [520, 290] on input "Search for your local bank" at bounding box center [561, 283] width 399 height 35
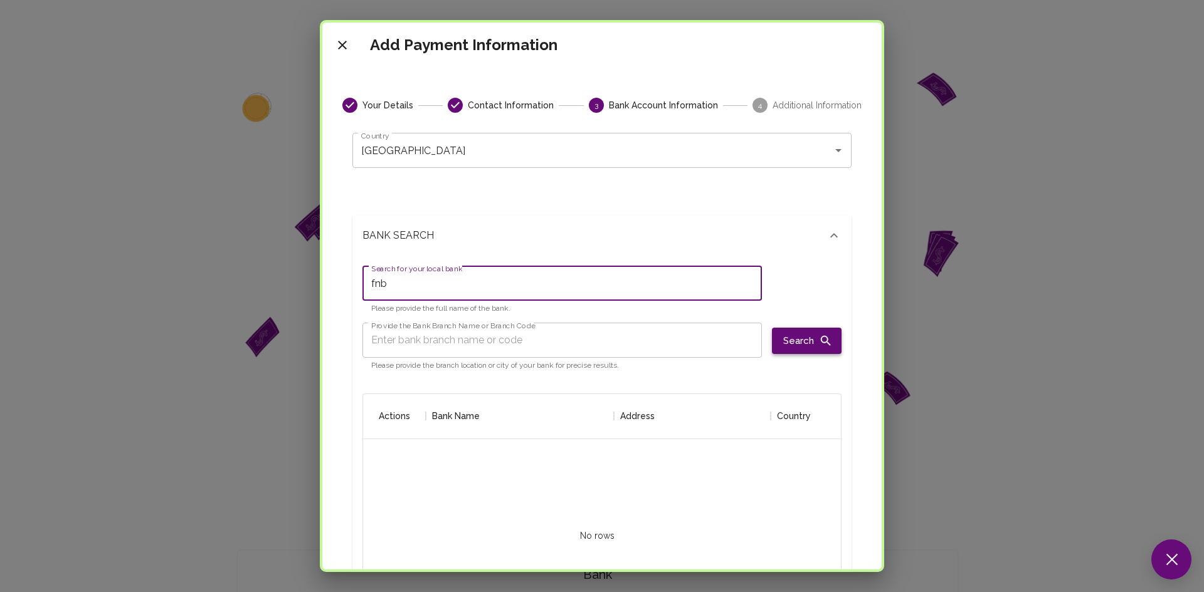
type input "fnb"
click at [784, 332] on button "Search" at bounding box center [807, 341] width 70 height 26
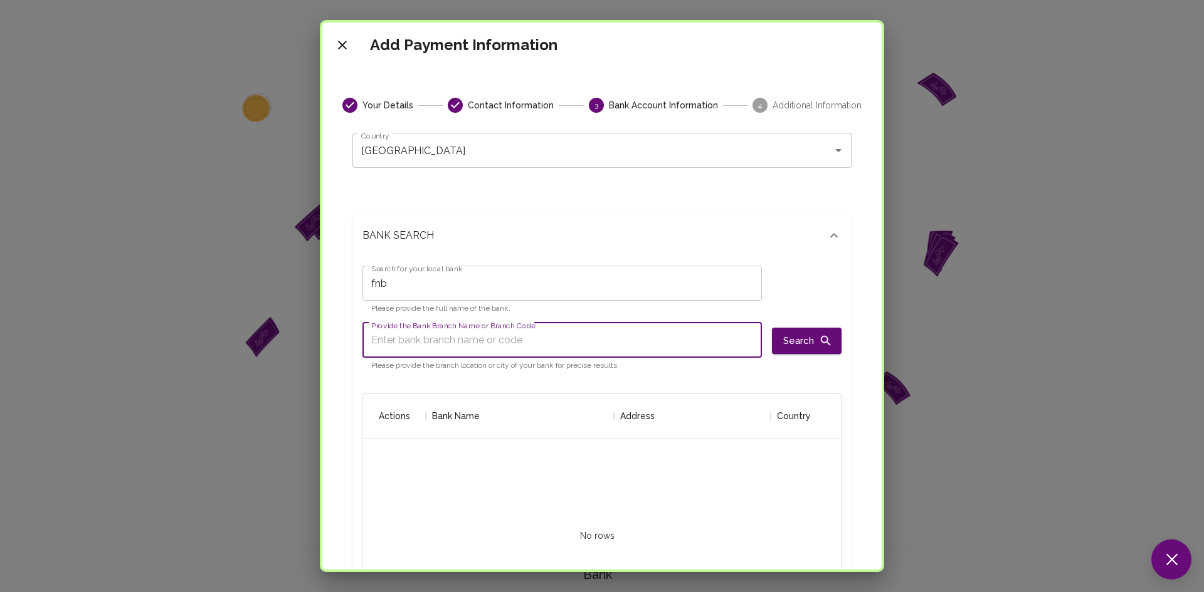
click at [621, 331] on input "Provide the Bank Branch Name or Branch Code" at bounding box center [561, 340] width 399 height 35
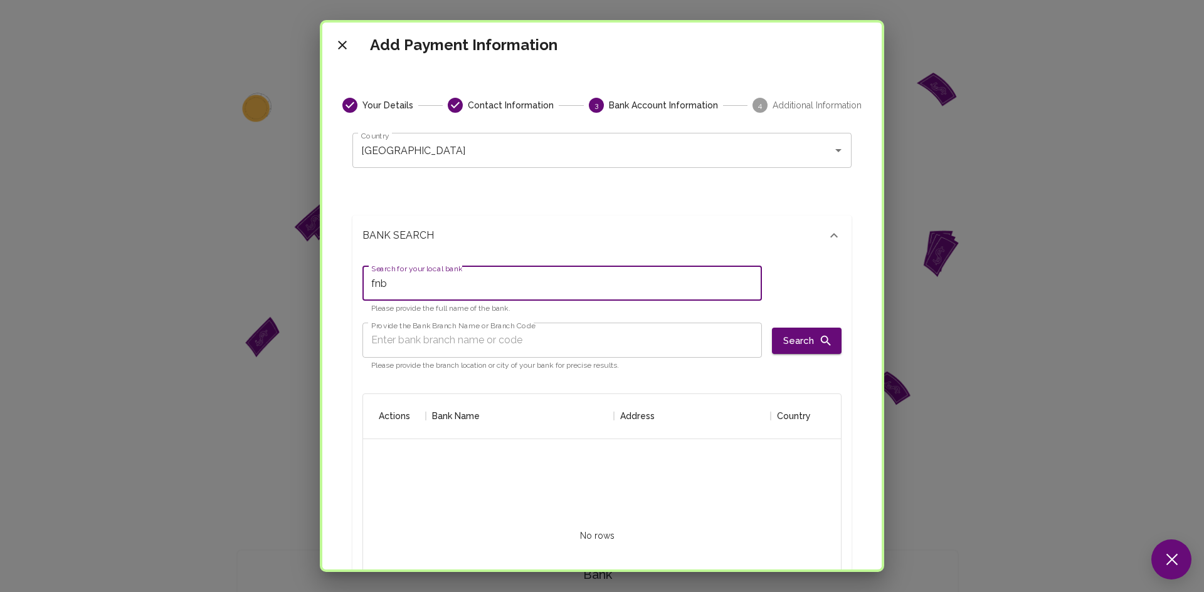
click at [592, 273] on input "fnb" at bounding box center [561, 283] width 399 height 35
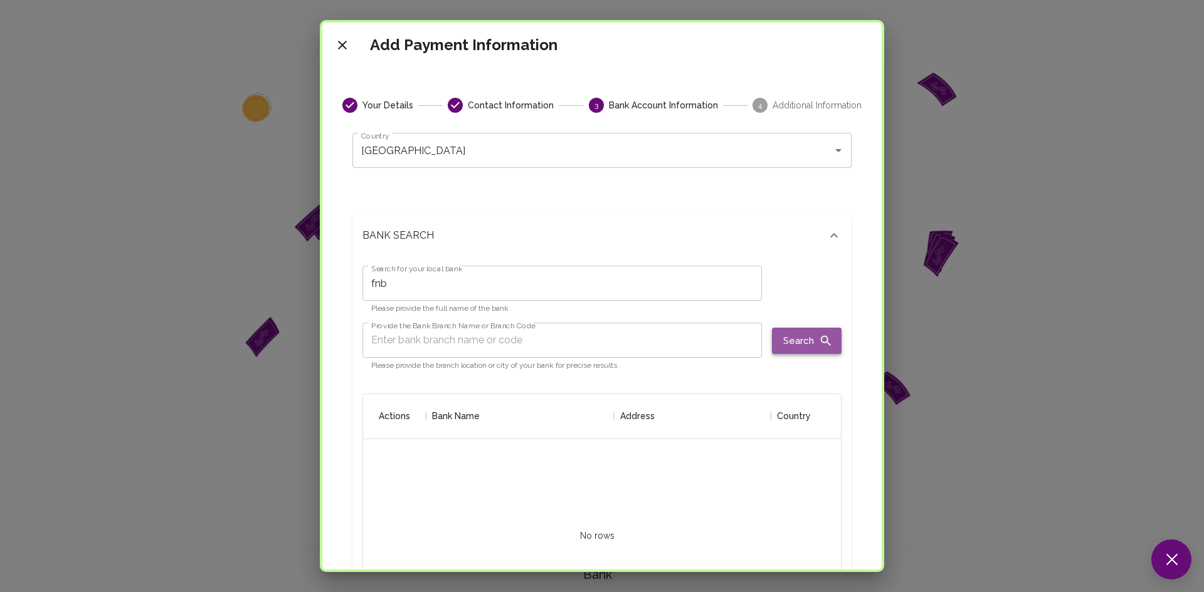
click at [819, 346] on icon "button" at bounding box center [826, 341] width 14 height 14
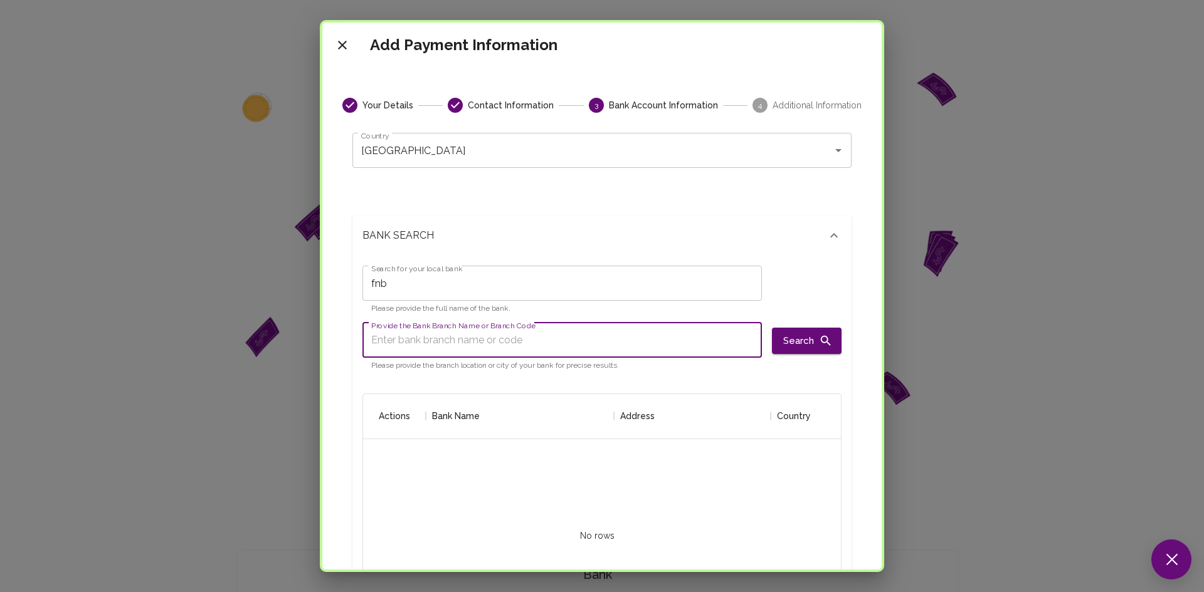
click at [663, 334] on input "Provide the Bank Branch Name or Branch Code" at bounding box center [561, 340] width 399 height 35
click at [346, 43] on icon "close" at bounding box center [342, 45] width 15 height 15
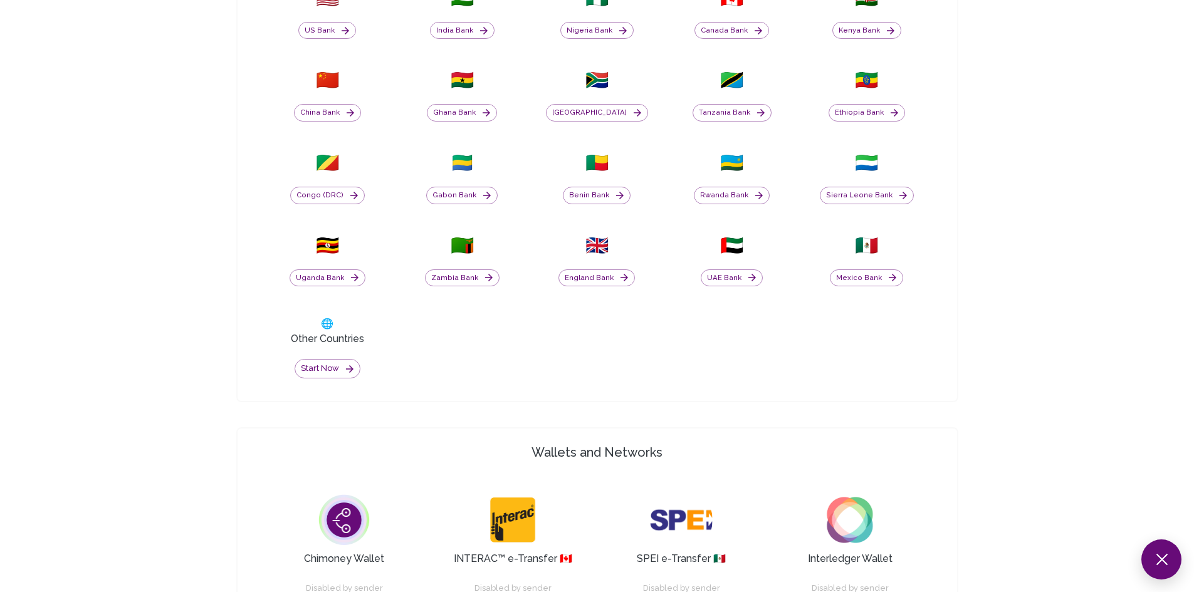
scroll to position [648, 0]
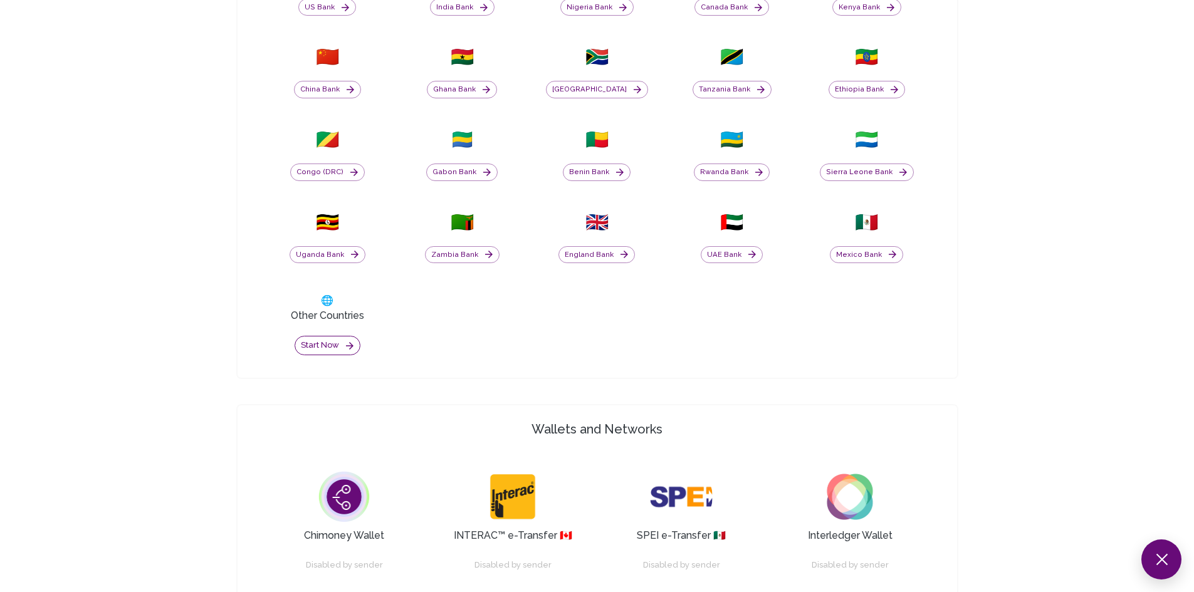
click at [313, 349] on button "Start now" at bounding box center [328, 345] width 66 height 19
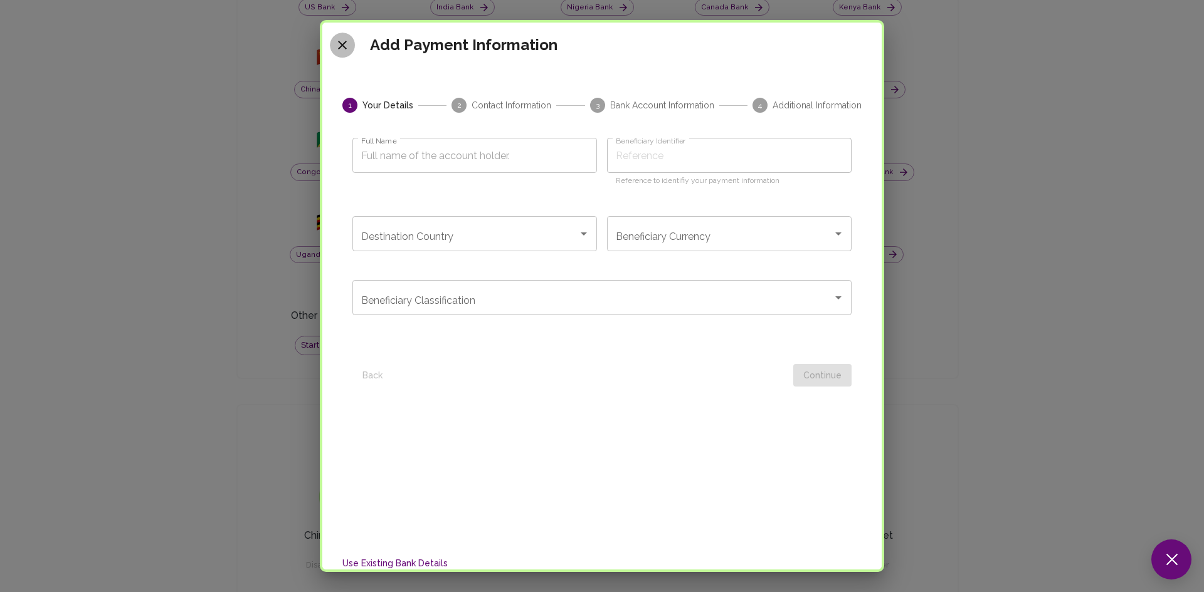
click at [347, 48] on icon "close" at bounding box center [342, 45] width 15 height 15
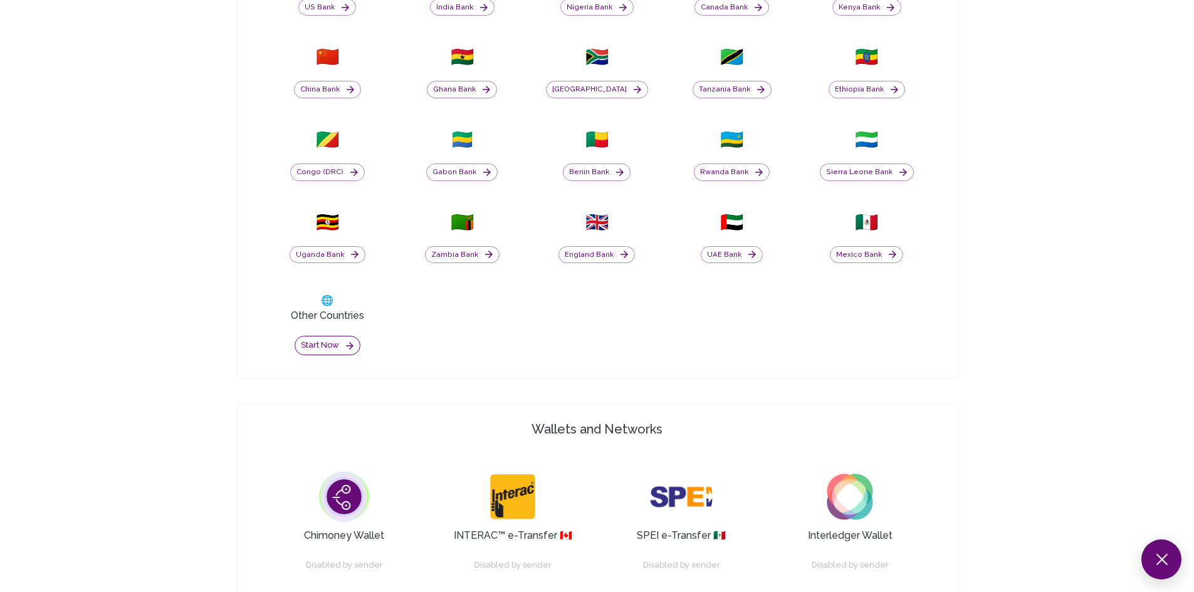
click at [325, 346] on button "Start now" at bounding box center [328, 345] width 66 height 19
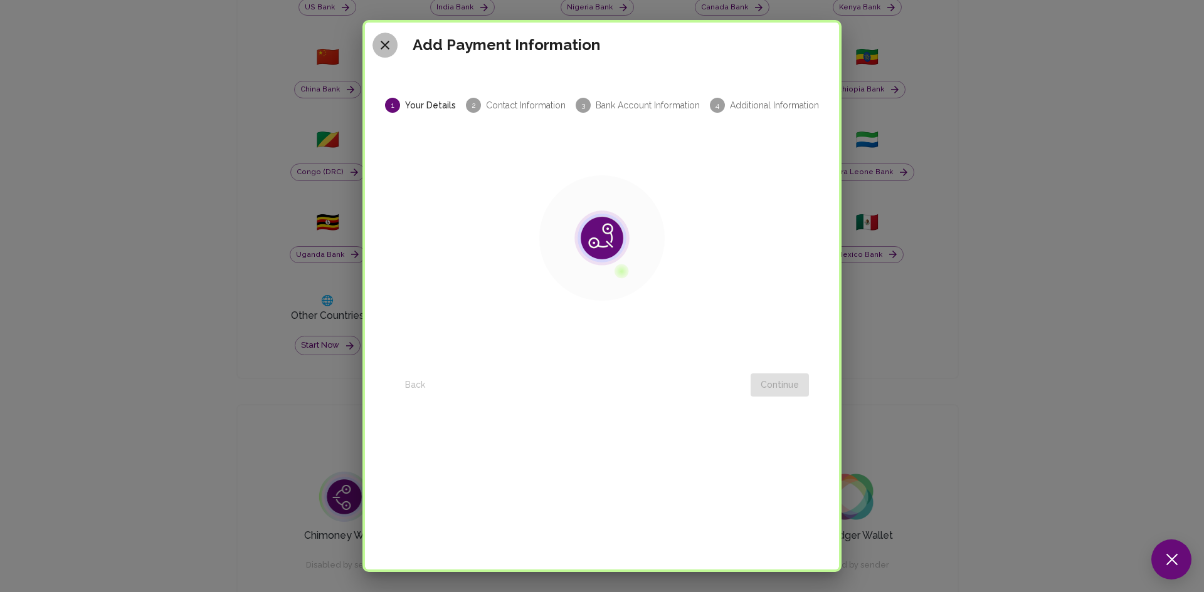
click at [387, 36] on button "close" at bounding box center [384, 45] width 25 height 25
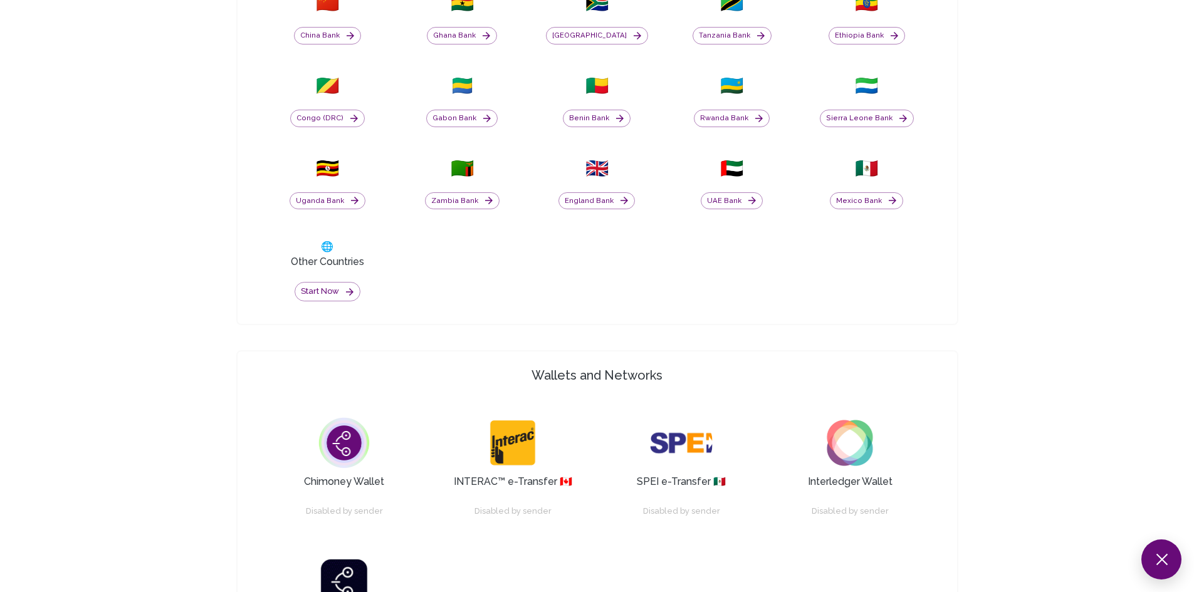
scroll to position [700, 0]
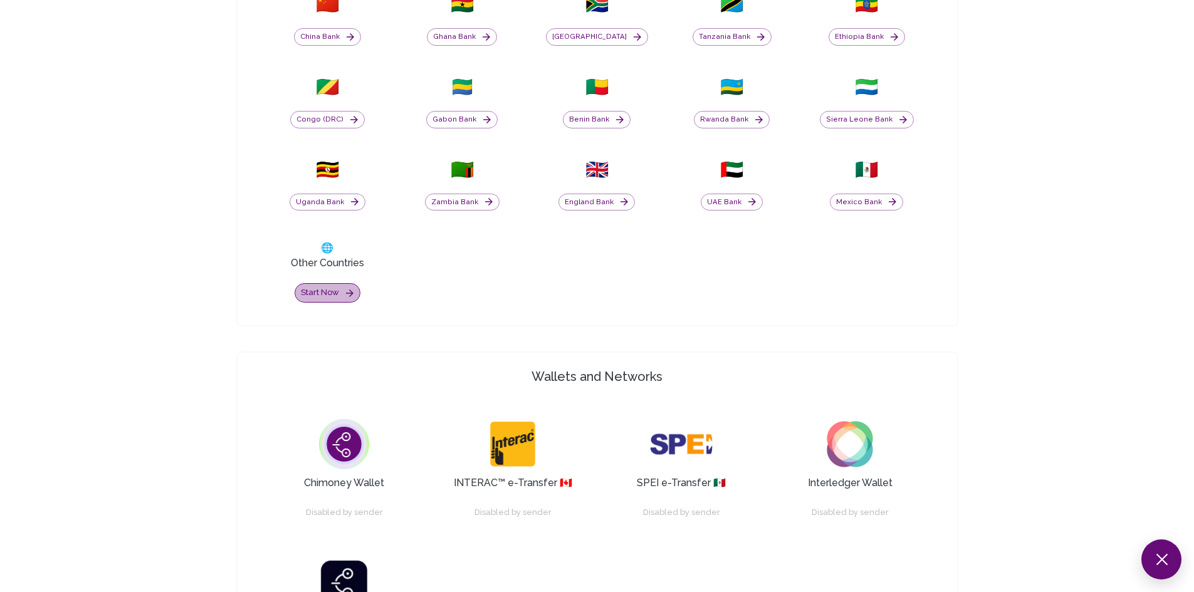
click at [332, 297] on button "Start now" at bounding box center [328, 292] width 66 height 19
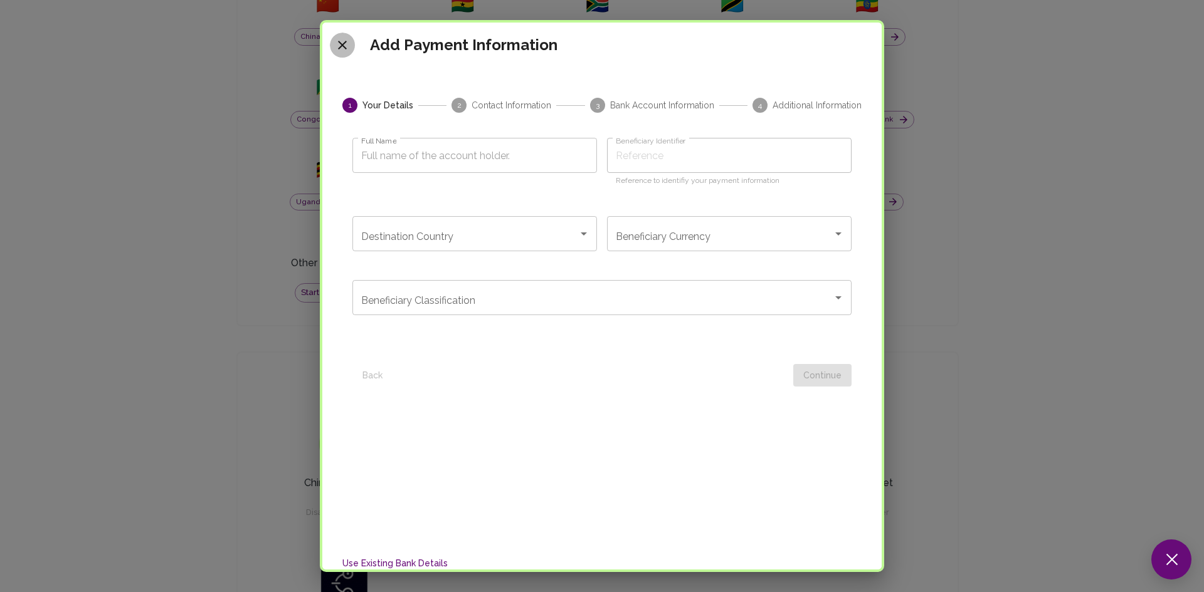
click at [342, 48] on icon "close" at bounding box center [342, 45] width 15 height 15
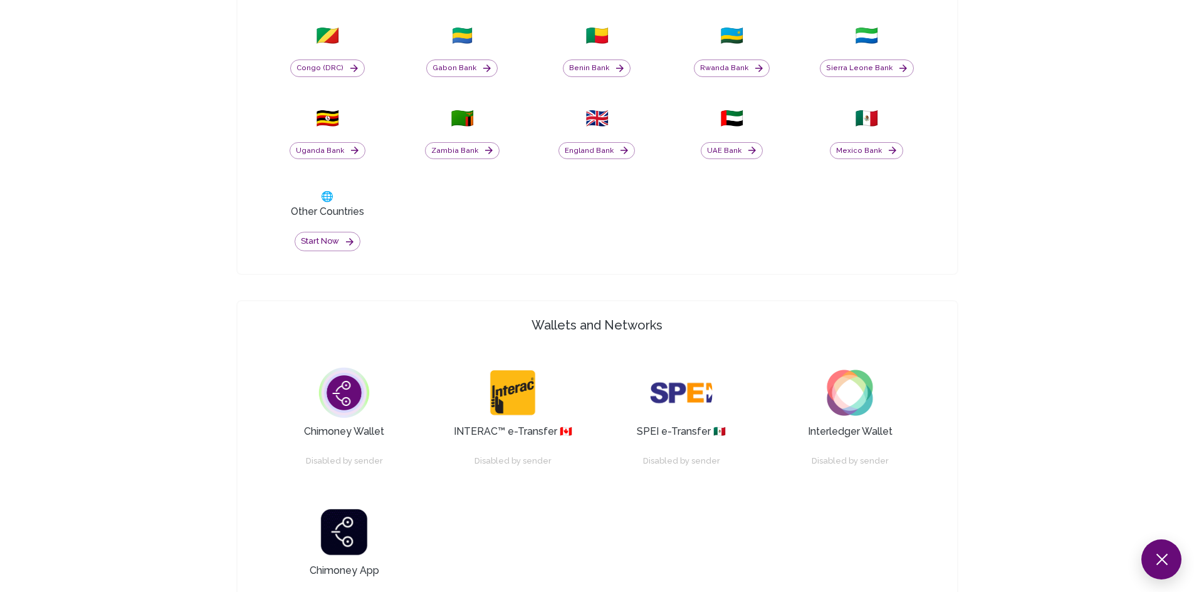
scroll to position [752, 0]
click at [338, 239] on button "Start now" at bounding box center [328, 240] width 66 height 19
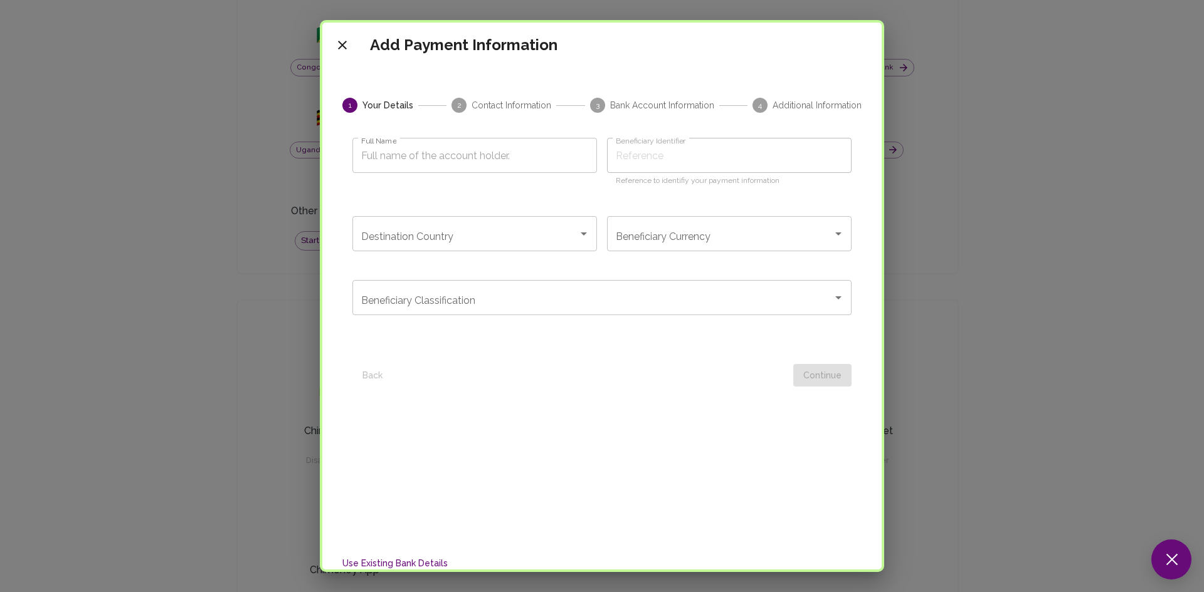
click at [338, 45] on icon "close" at bounding box center [342, 45] width 15 height 15
